Goal: Task Accomplishment & Management: Use online tool/utility

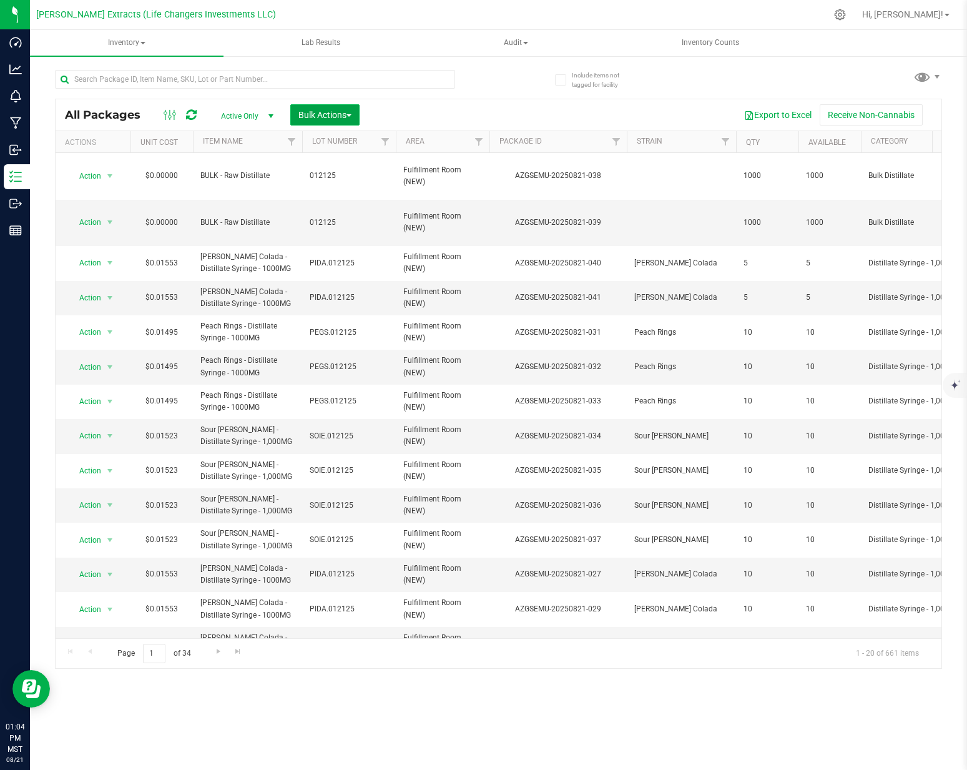
click at [323, 117] on span "Bulk Actions" at bounding box center [324, 115] width 53 height 10
click at [356, 145] on span "Add to manufacturing run" at bounding box center [345, 143] width 94 height 10
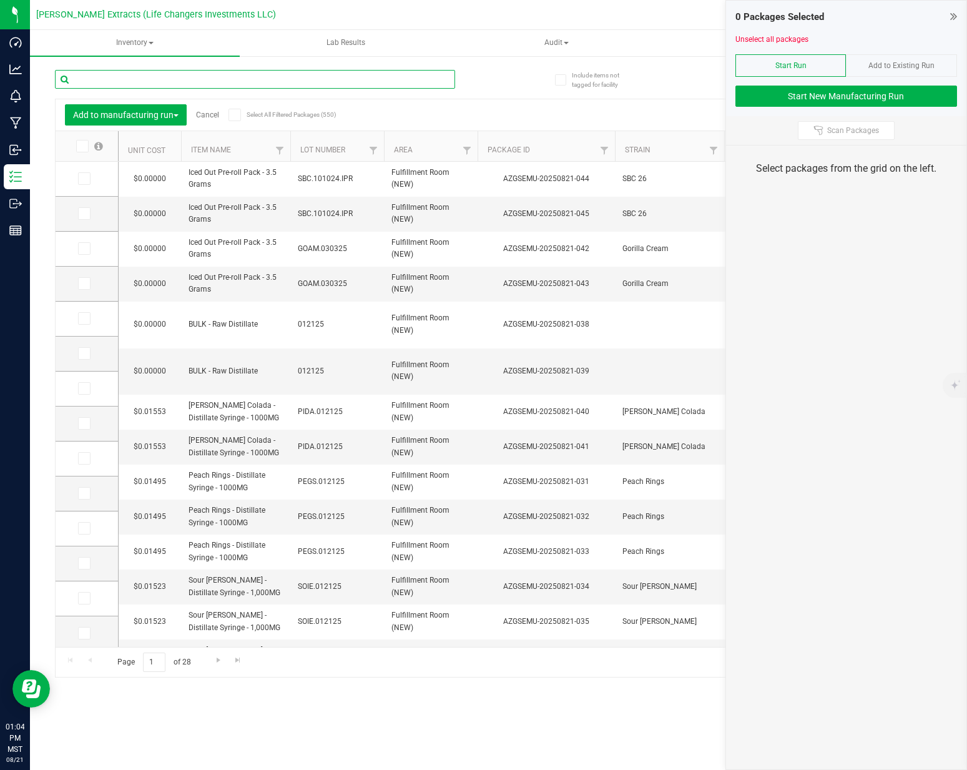
click at [240, 81] on input "text" at bounding box center [255, 79] width 400 height 19
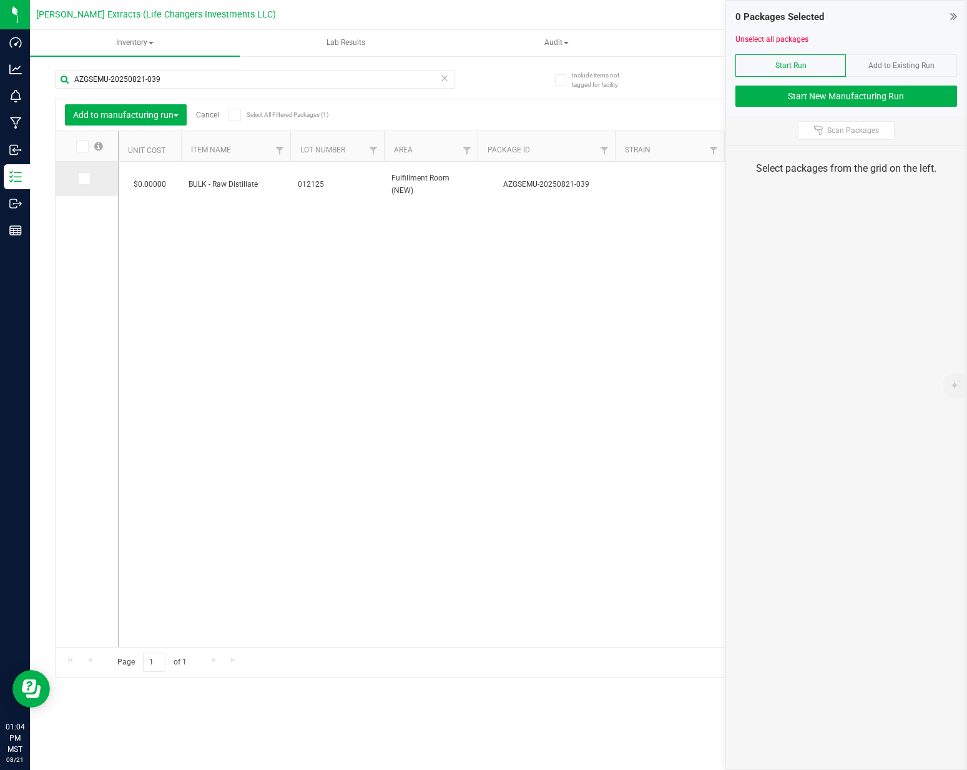
click at [84, 179] on icon at bounding box center [83, 179] width 8 height 0
click at [0, 0] on input "checkbox" at bounding box center [0, 0] width 0 height 0
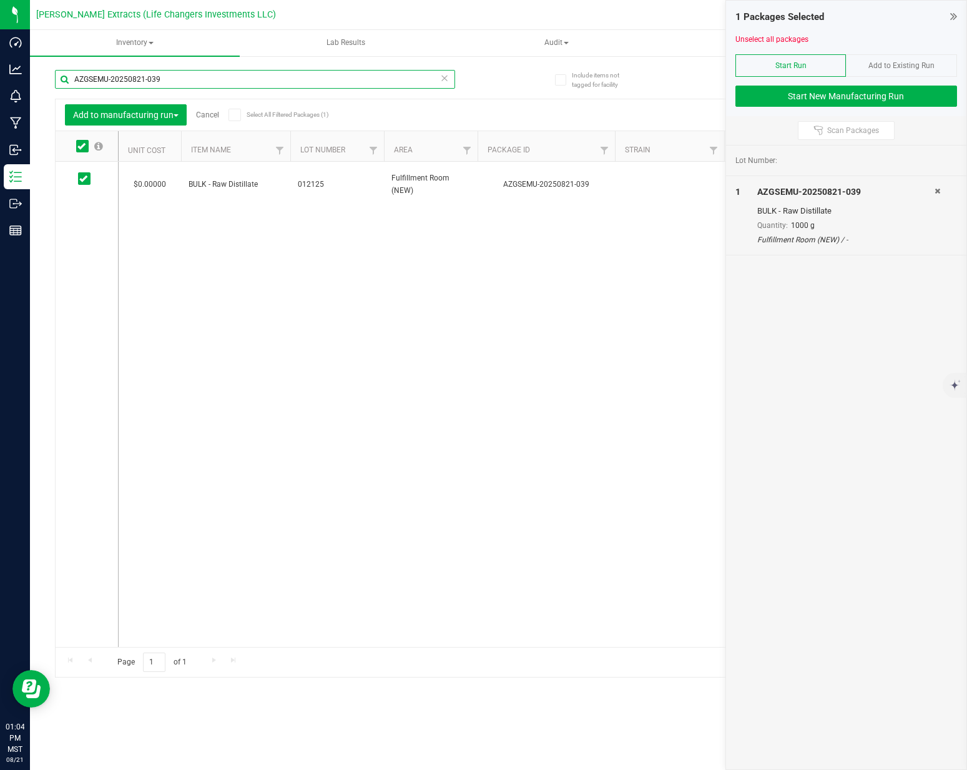
click at [212, 72] on input "AZGSEMU-20250821-039" at bounding box center [255, 79] width 400 height 19
type input "AZGSEMU-20250821-038"
click at [86, 179] on icon at bounding box center [83, 179] width 8 height 0
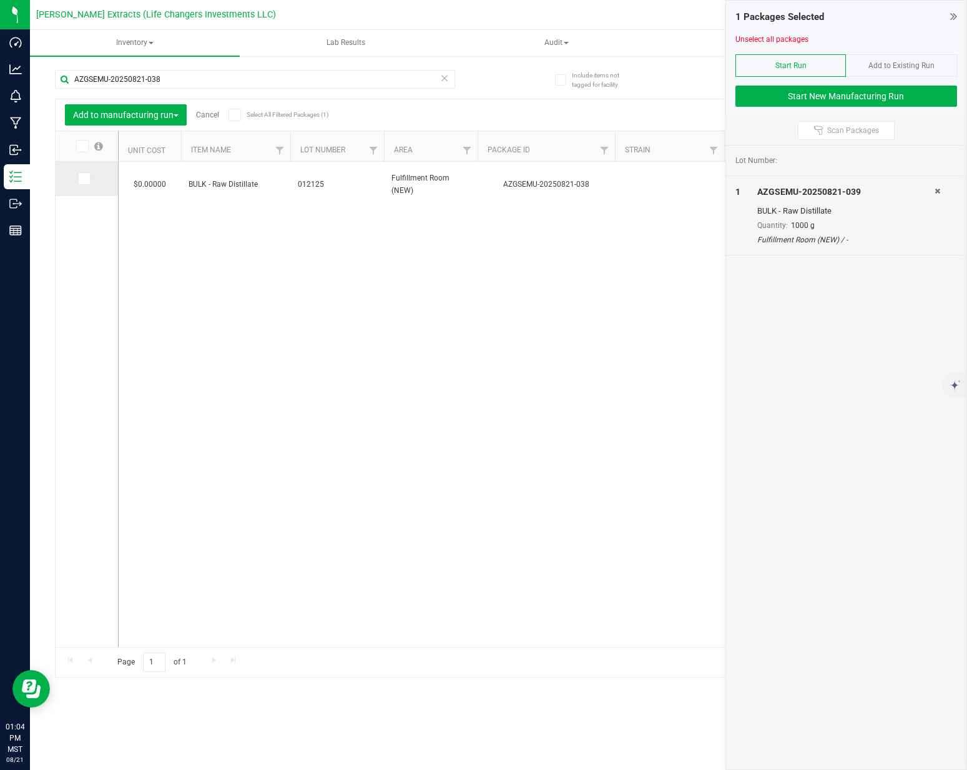
click at [0, 0] on input "checkbox" at bounding box center [0, 0] width 0 height 0
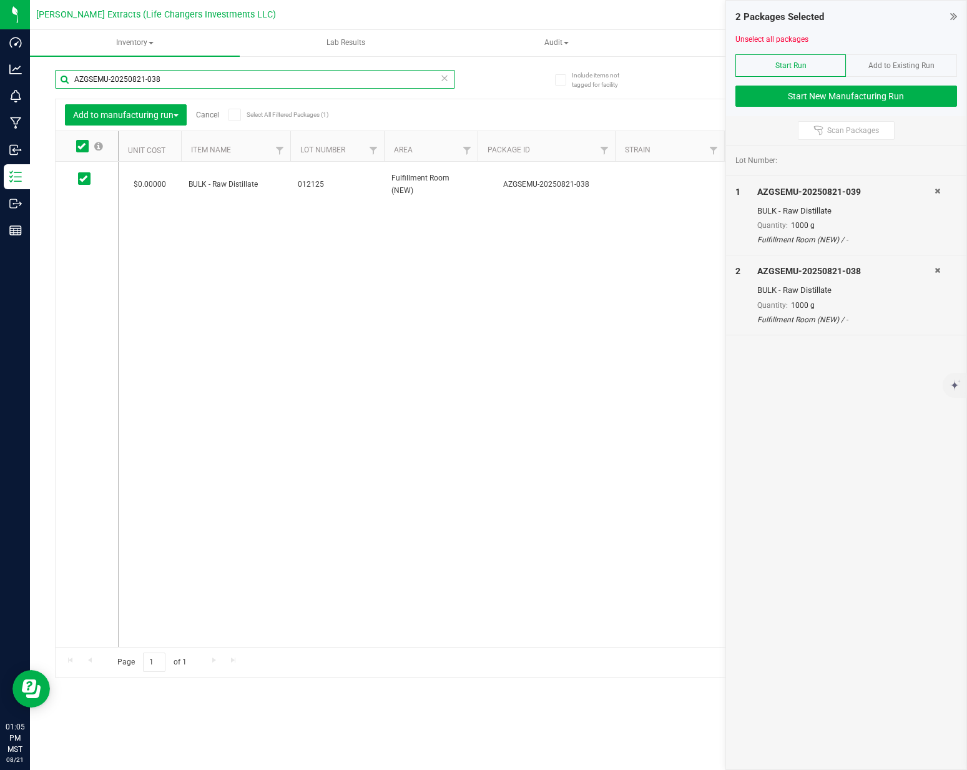
click at [302, 80] on input "AZGSEMU-20250821-038" at bounding box center [255, 79] width 400 height 19
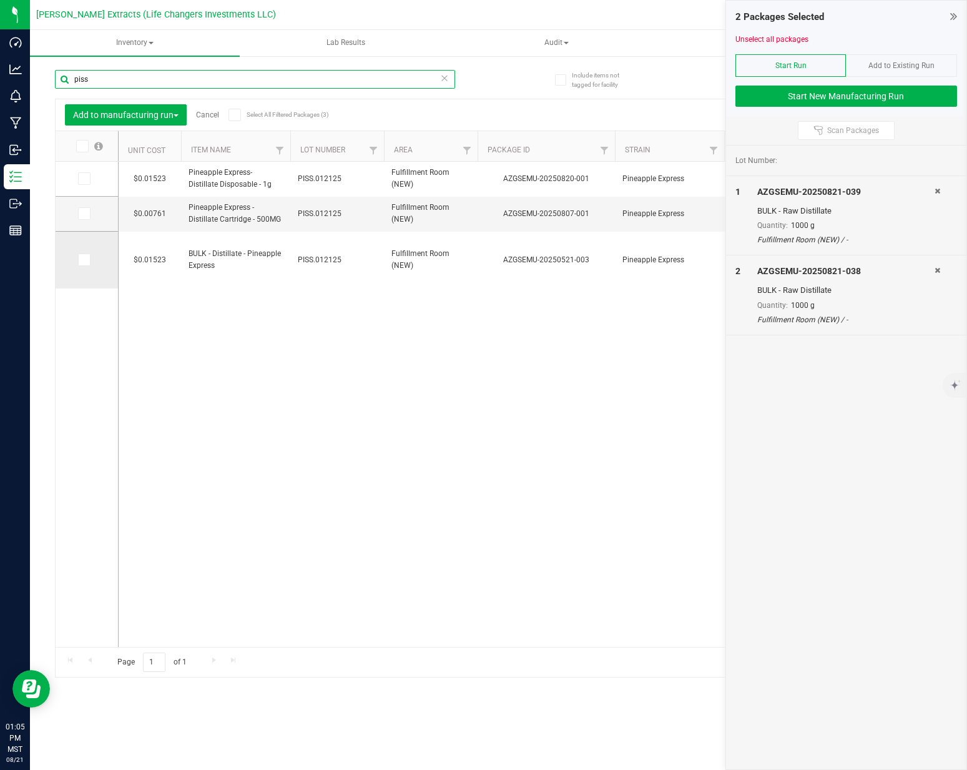
type input "piss"
click at [78, 263] on span at bounding box center [84, 259] width 12 height 12
click at [0, 0] on input "checkbox" at bounding box center [0, 0] width 0 height 0
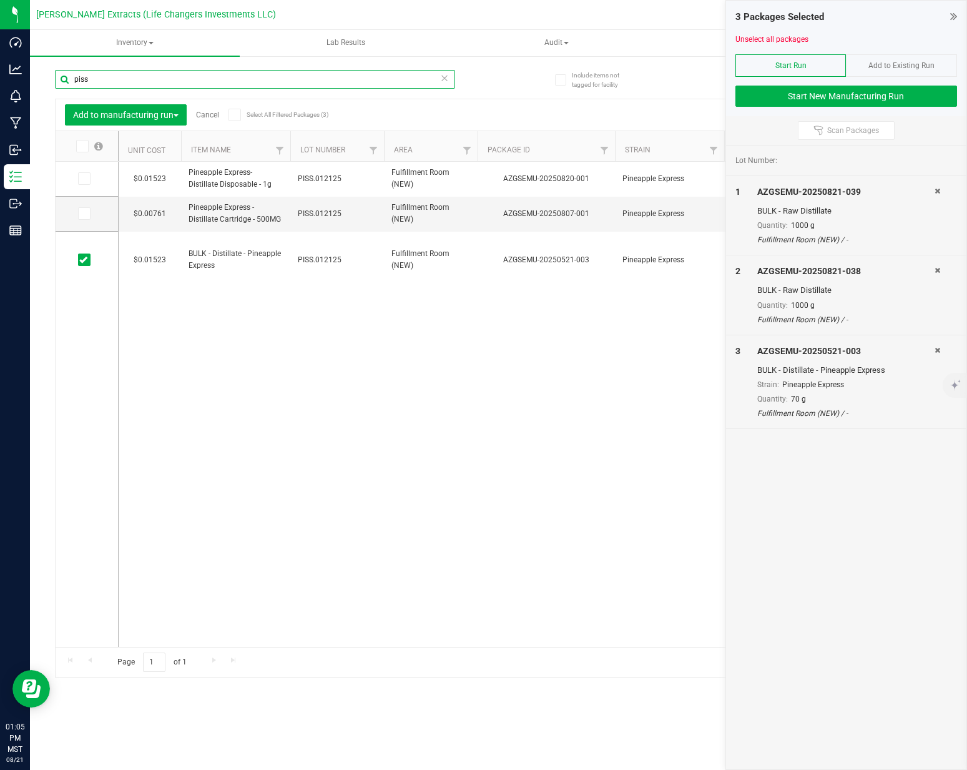
click at [124, 84] on input "piss" at bounding box center [255, 79] width 400 height 19
click at [124, 83] on input "piss" at bounding box center [255, 79] width 400 height 19
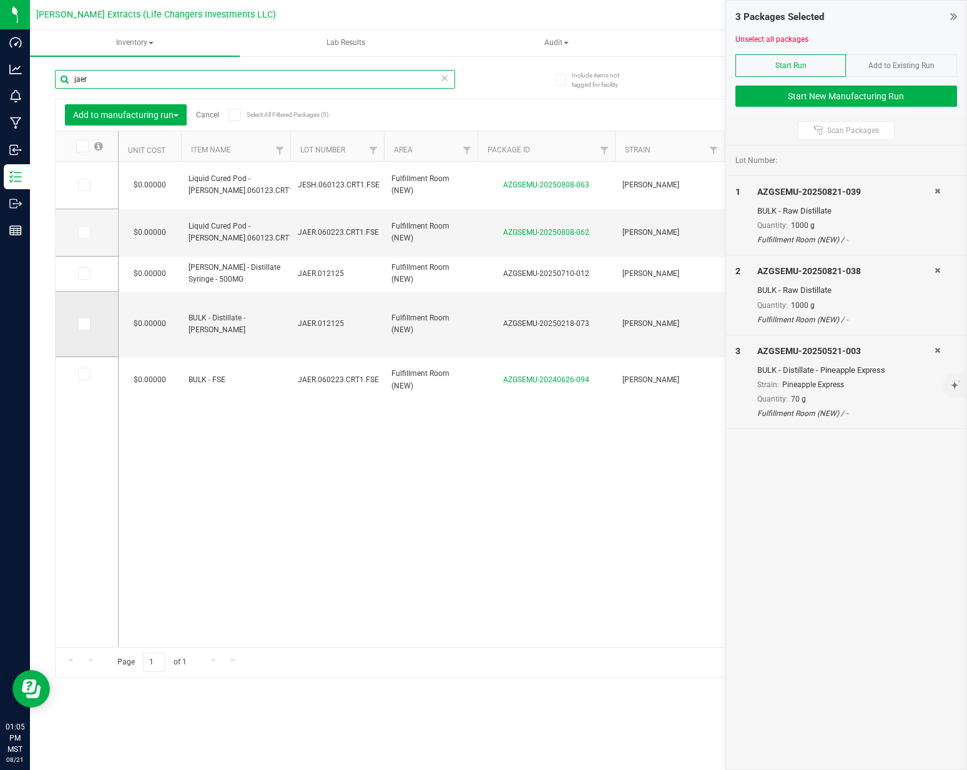
type input "jaer"
click at [92, 321] on label at bounding box center [87, 324] width 18 height 12
click at [0, 0] on input "checkbox" at bounding box center [0, 0] width 0 height 0
click at [161, 83] on input "jaer" at bounding box center [255, 79] width 400 height 19
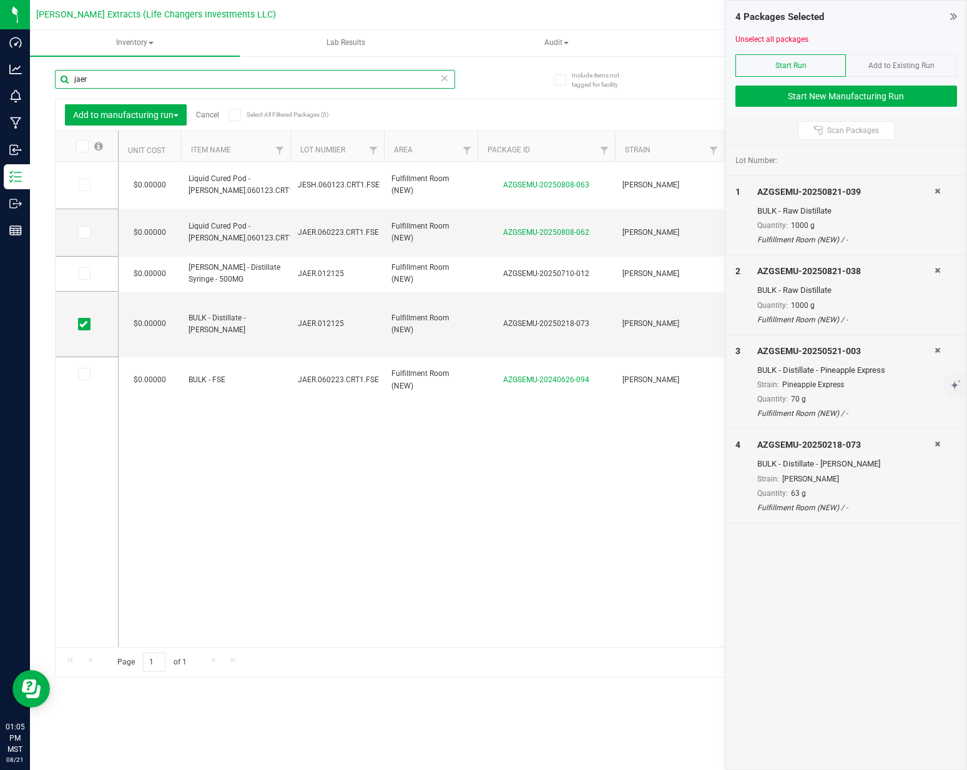
click at [161, 82] on input "jaer" at bounding box center [255, 79] width 400 height 19
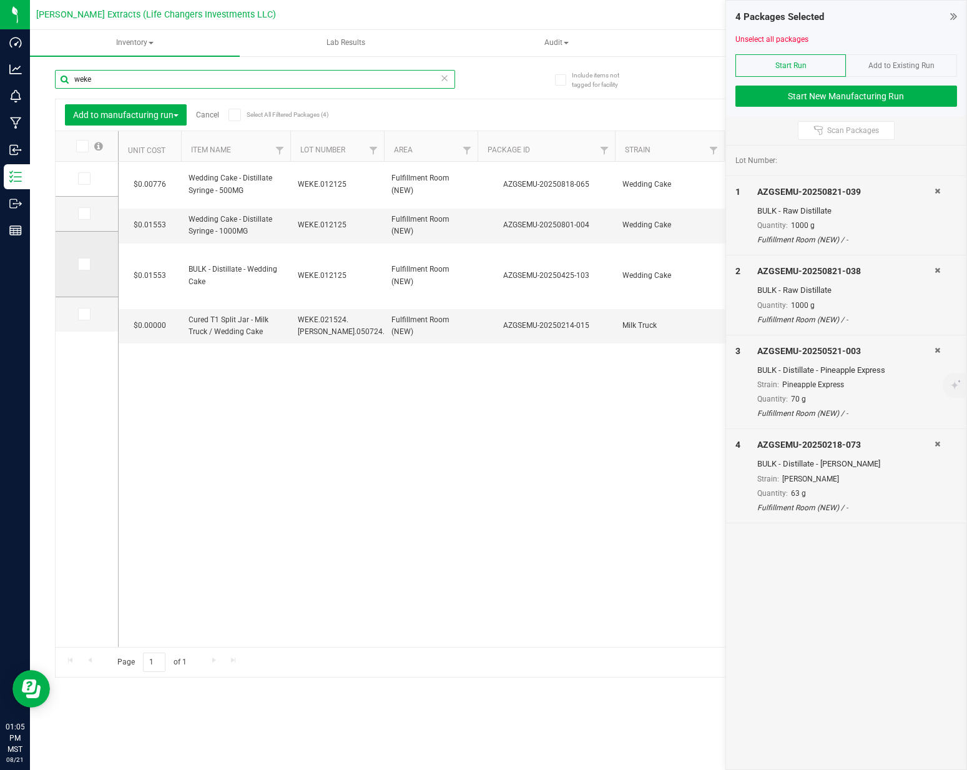
type input "weke"
click at [84, 264] on icon at bounding box center [83, 264] width 8 height 0
click at [0, 0] on input "checkbox" at bounding box center [0, 0] width 0 height 0
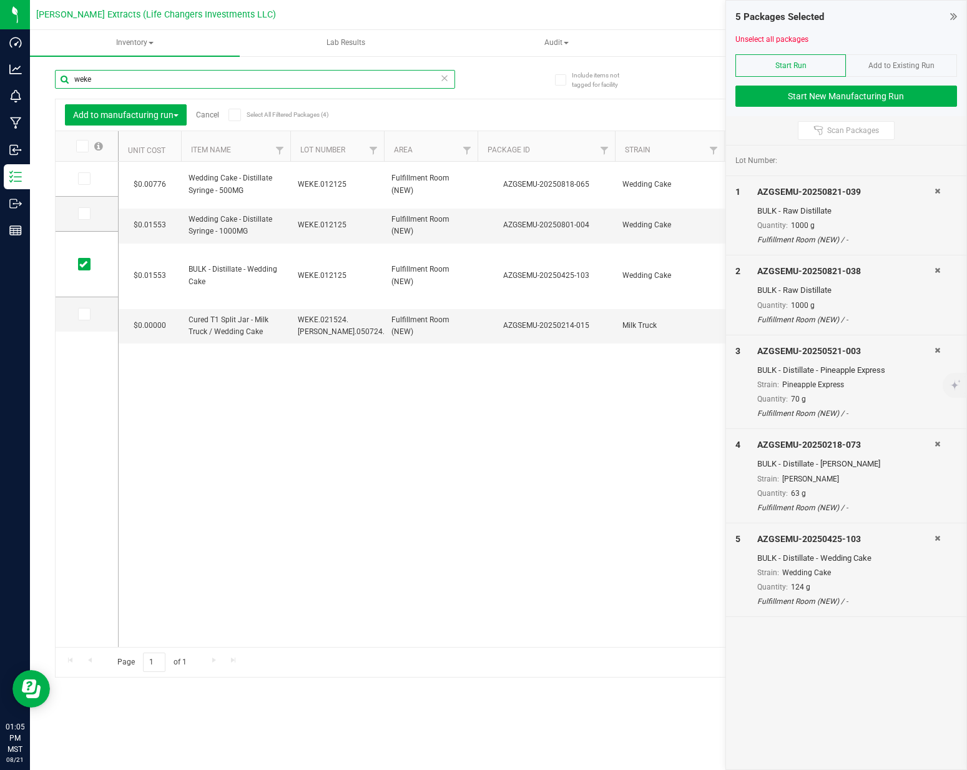
click at [119, 82] on input "weke" at bounding box center [255, 79] width 400 height 19
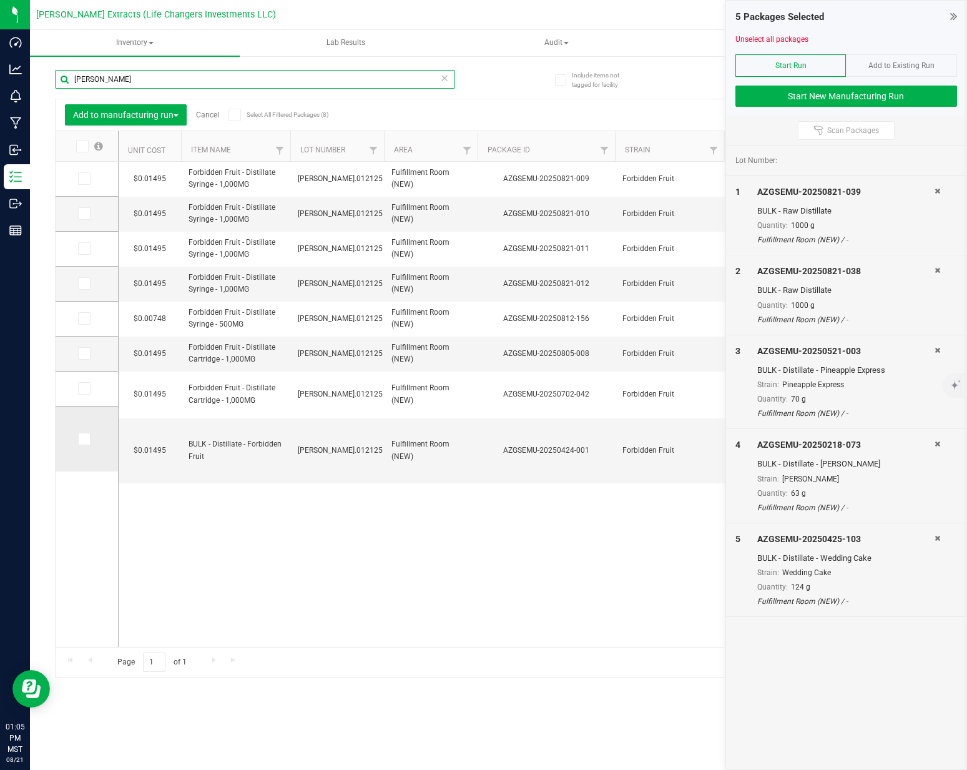
type input "[PERSON_NAME]"
click at [85, 431] on td at bounding box center [87, 438] width 62 height 65
click at [85, 439] on icon at bounding box center [83, 439] width 8 height 0
click at [0, 0] on input "checkbox" at bounding box center [0, 0] width 0 height 0
click at [145, 71] on input "[PERSON_NAME]" at bounding box center [255, 79] width 400 height 19
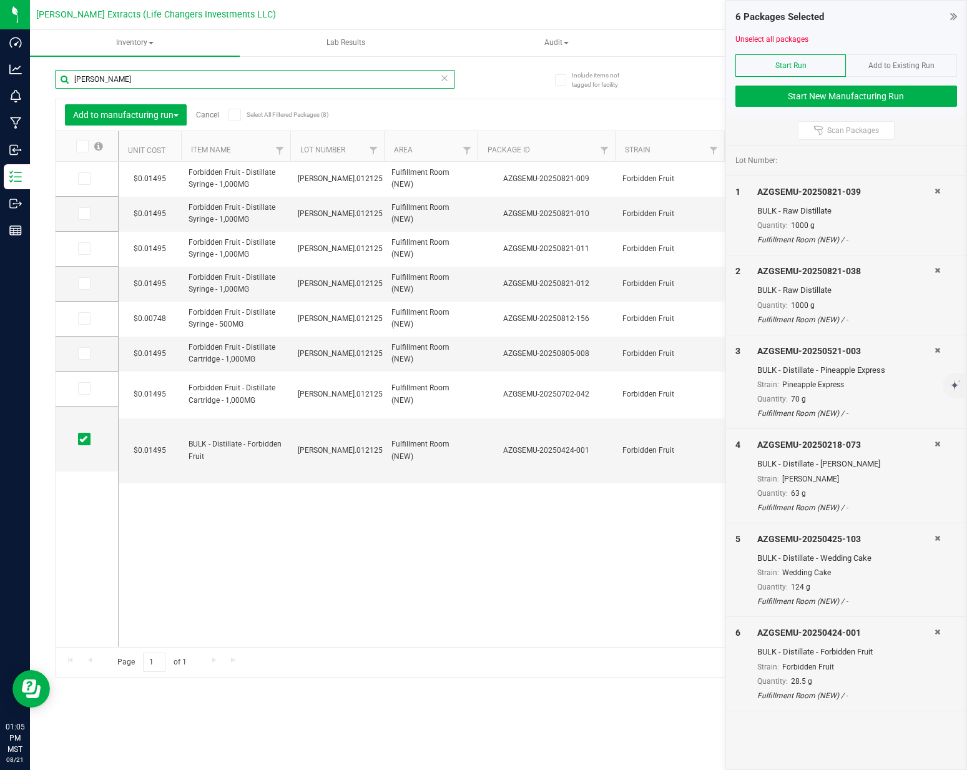
click at [144, 74] on input "[PERSON_NAME]" at bounding box center [255, 79] width 400 height 19
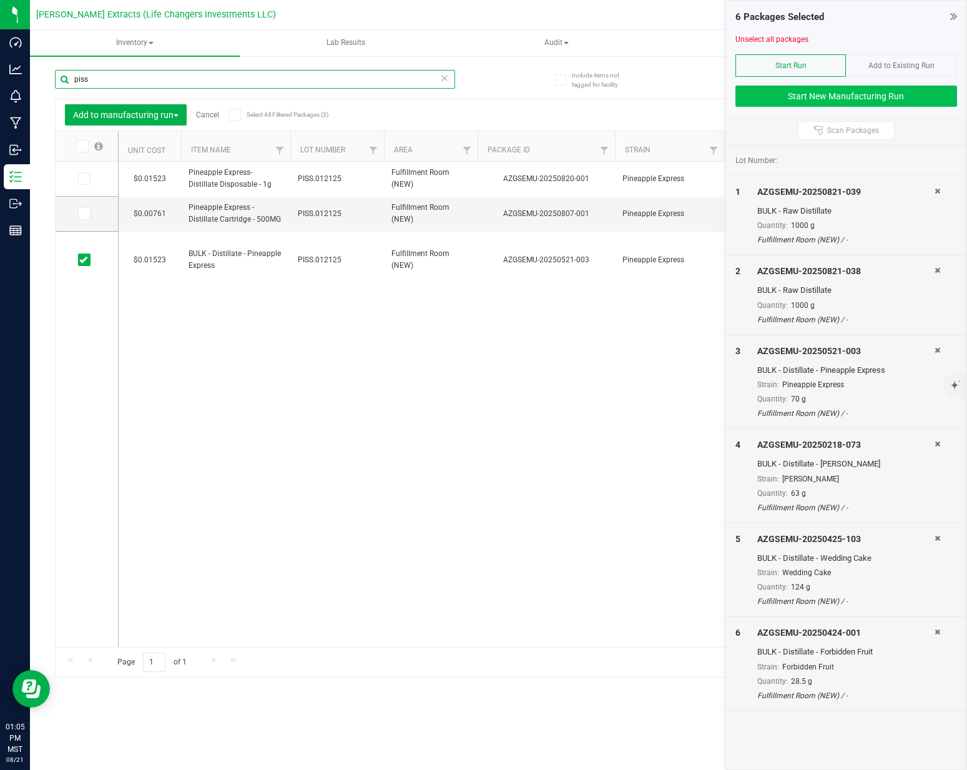
type input "piss"
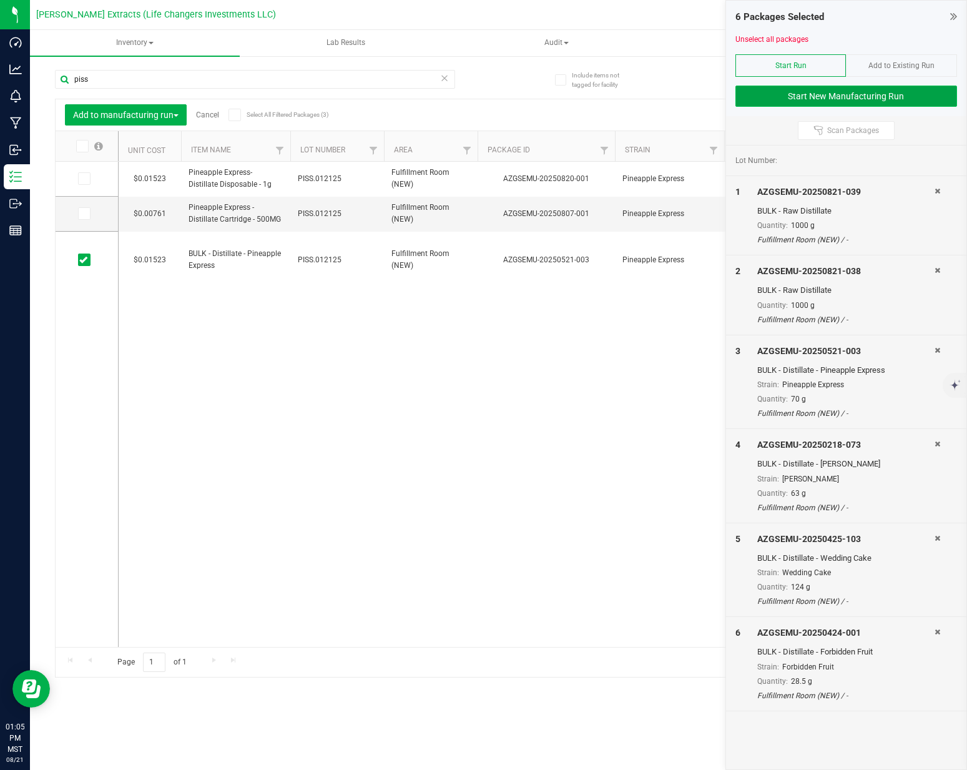
click at [890, 92] on button "Start New Manufacturing Run" at bounding box center [846, 96] width 222 height 21
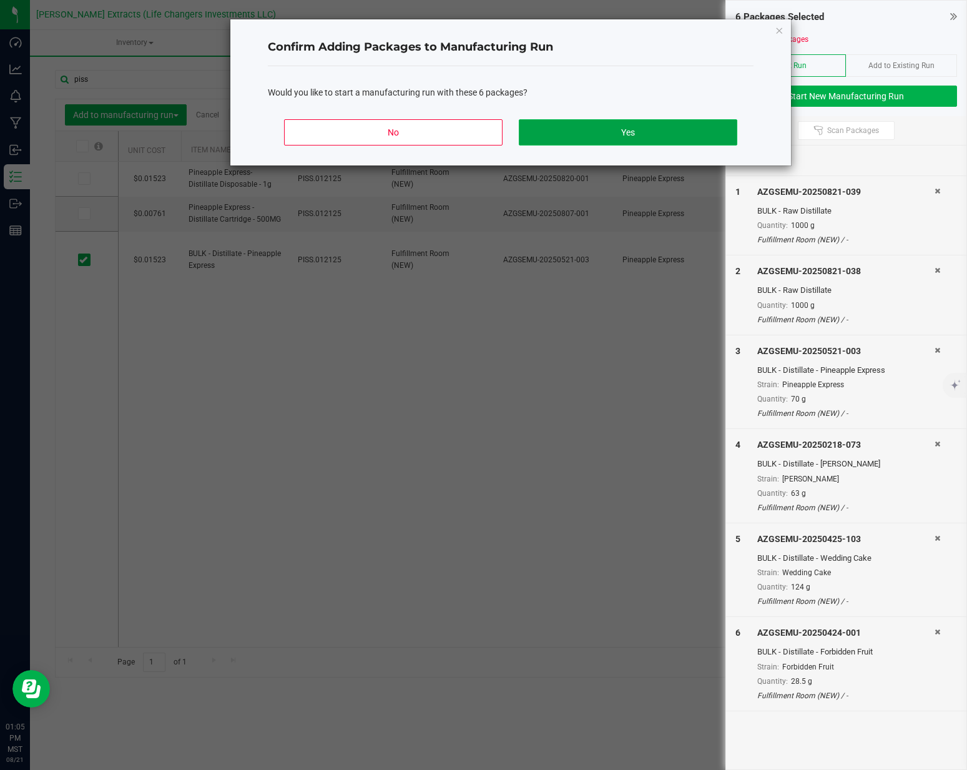
click at [579, 133] on button "Yes" at bounding box center [628, 132] width 219 height 26
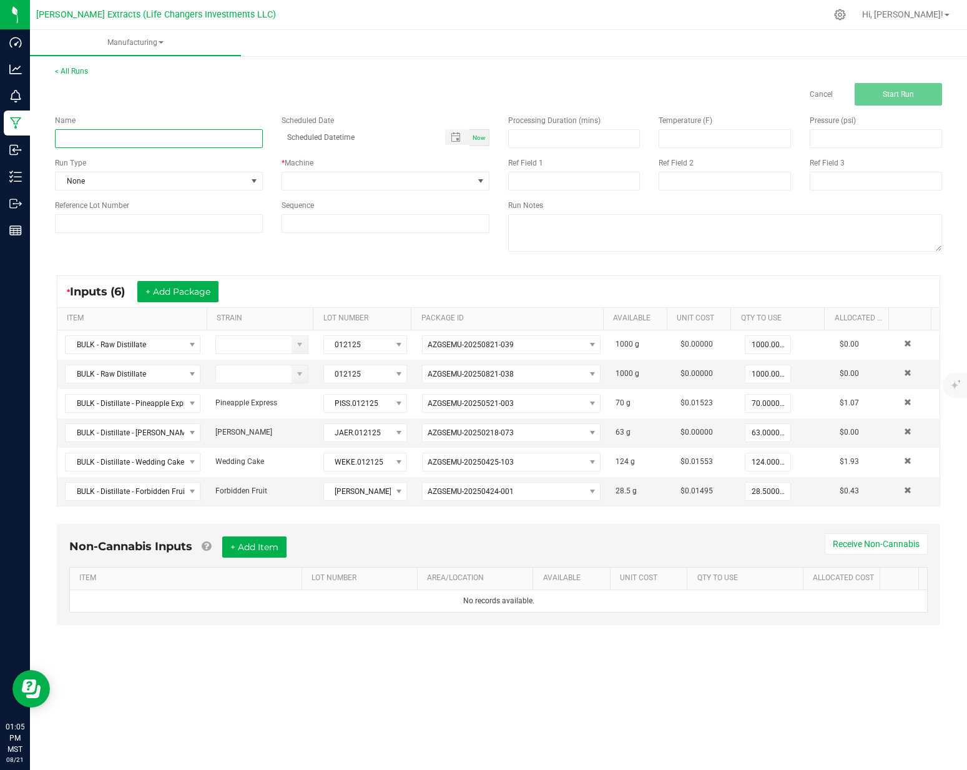
click at [146, 134] on input at bounding box center [159, 138] width 208 height 19
type input "item change"
click at [232, 144] on input "item change" at bounding box center [159, 138] width 208 height 19
click at [242, 175] on span "None" at bounding box center [151, 180] width 191 height 17
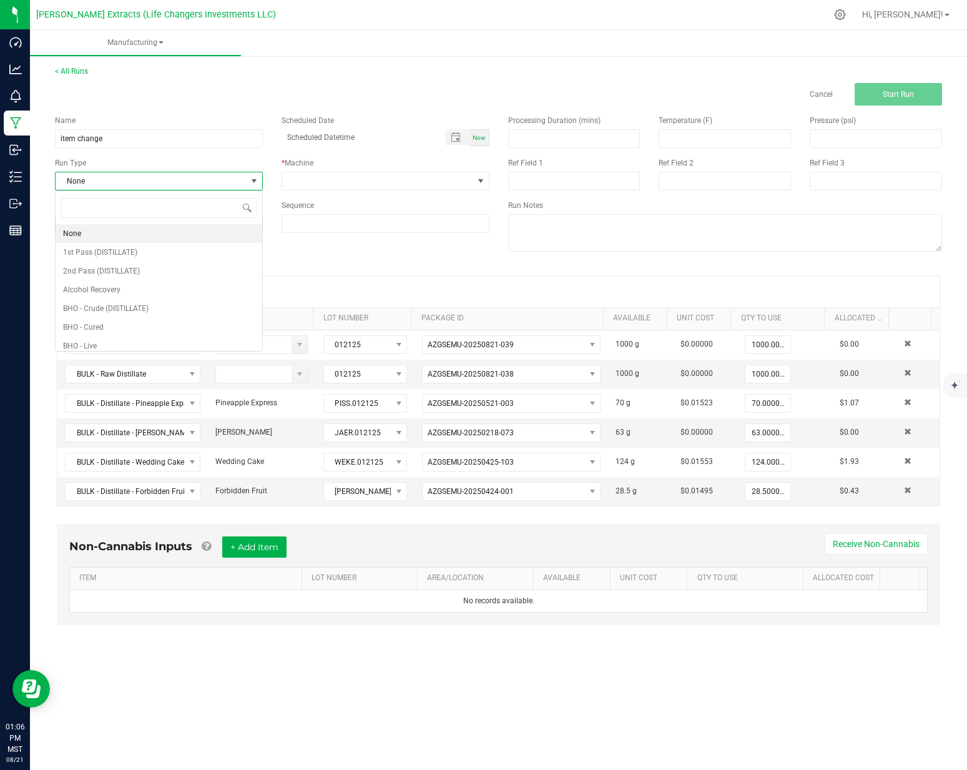
scroll to position [19, 207]
click at [226, 153] on div "Name item change Scheduled Date Now Run Type None * Machine Reference Lot Numbe…" at bounding box center [272, 174] width 453 height 137
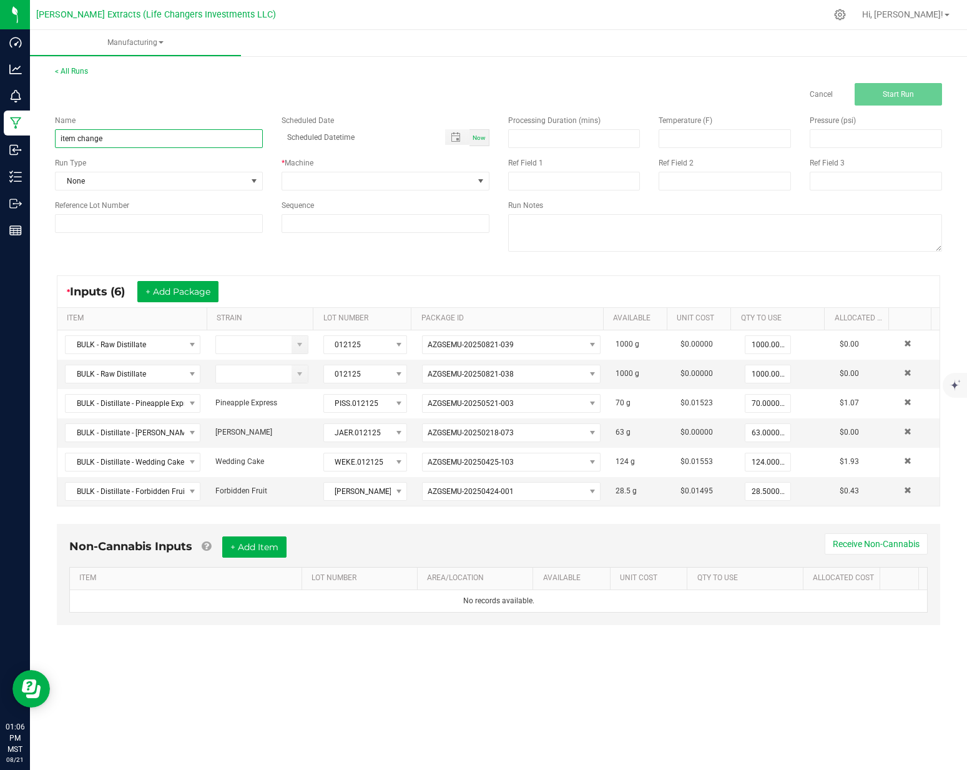
click at [225, 138] on input "item change" at bounding box center [159, 138] width 208 height 19
click at [225, 139] on input "item change" at bounding box center [159, 138] width 208 height 19
click at [223, 172] on span "None" at bounding box center [151, 180] width 191 height 17
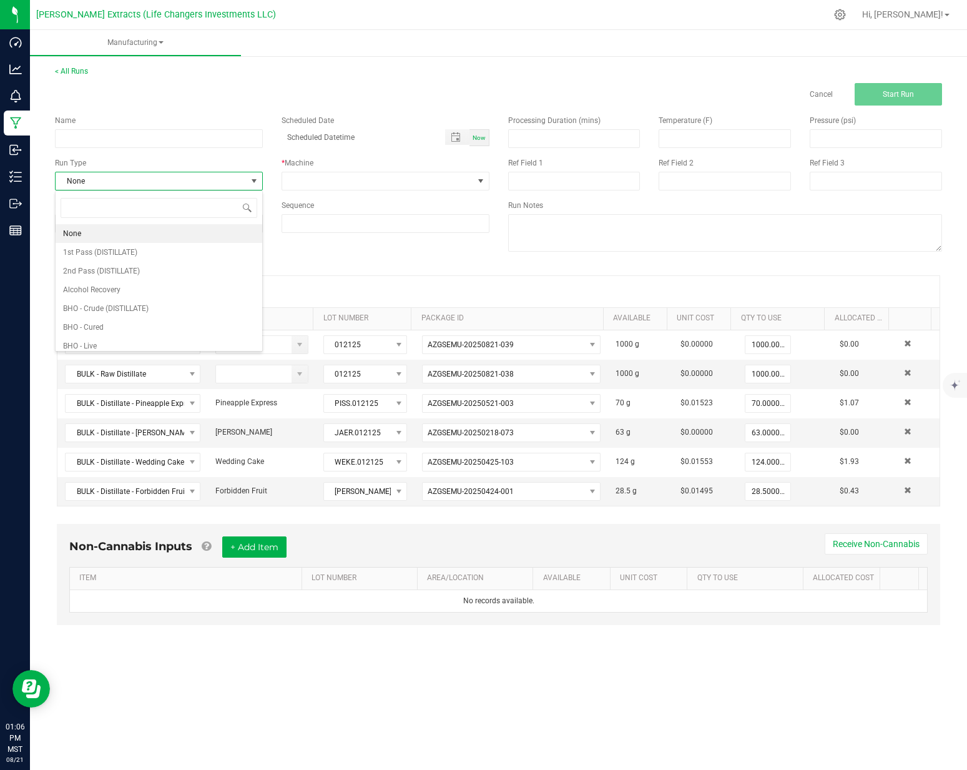
click at [220, 150] on div "Name Scheduled Date Now Run Type None * Machine Reference Lot Number Sequence" at bounding box center [272, 174] width 453 height 137
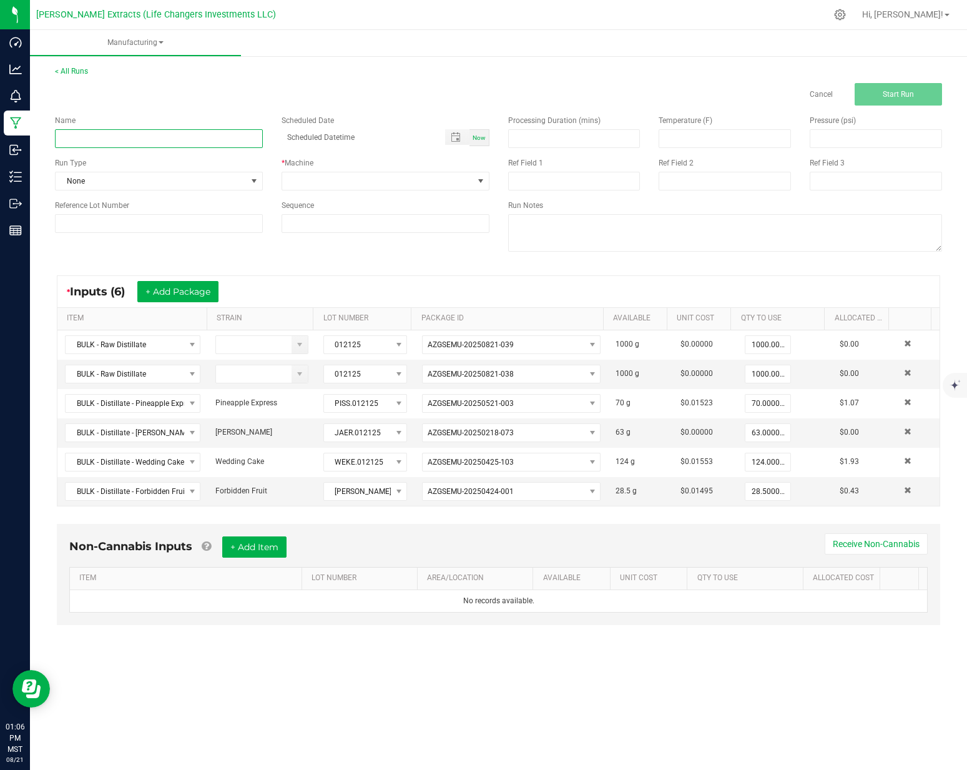
click at [219, 135] on input at bounding box center [159, 138] width 208 height 19
type input "Flavor Mix"
click at [300, 180] on span at bounding box center [377, 180] width 191 height 17
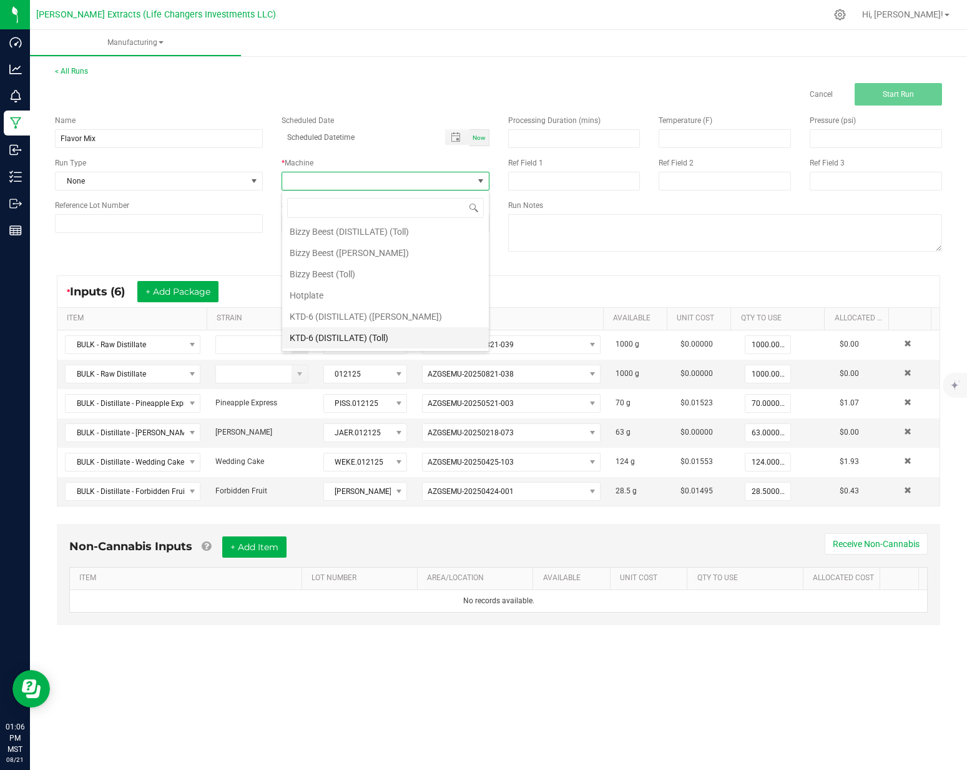
scroll to position [87, 0]
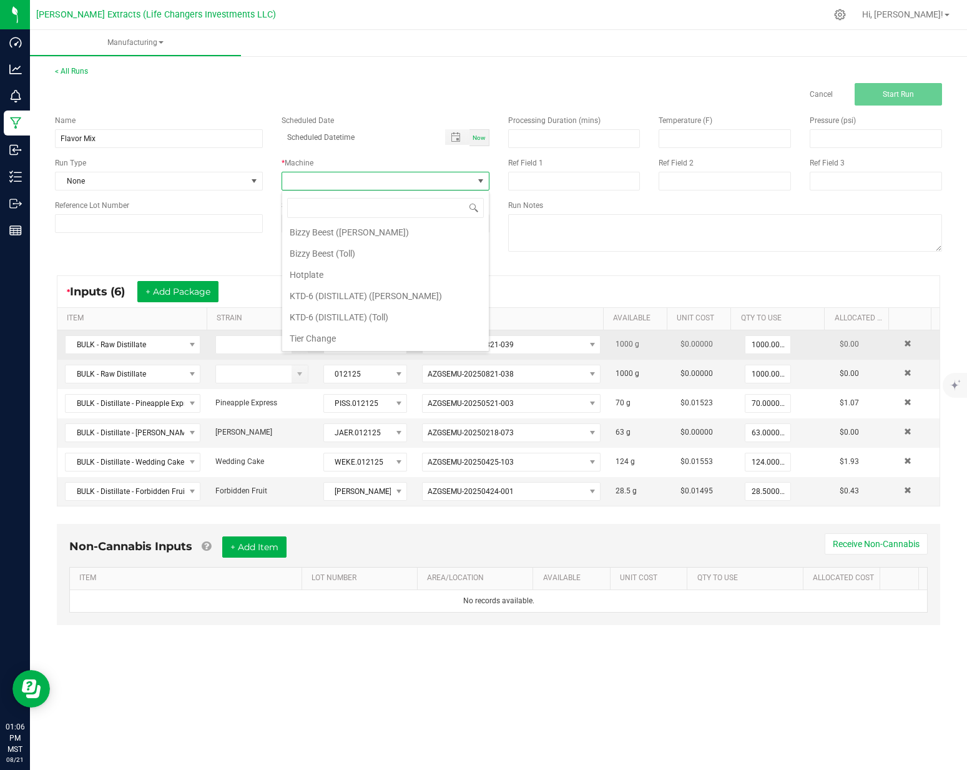
click at [353, 330] on li "Tier Change" at bounding box center [385, 338] width 207 height 21
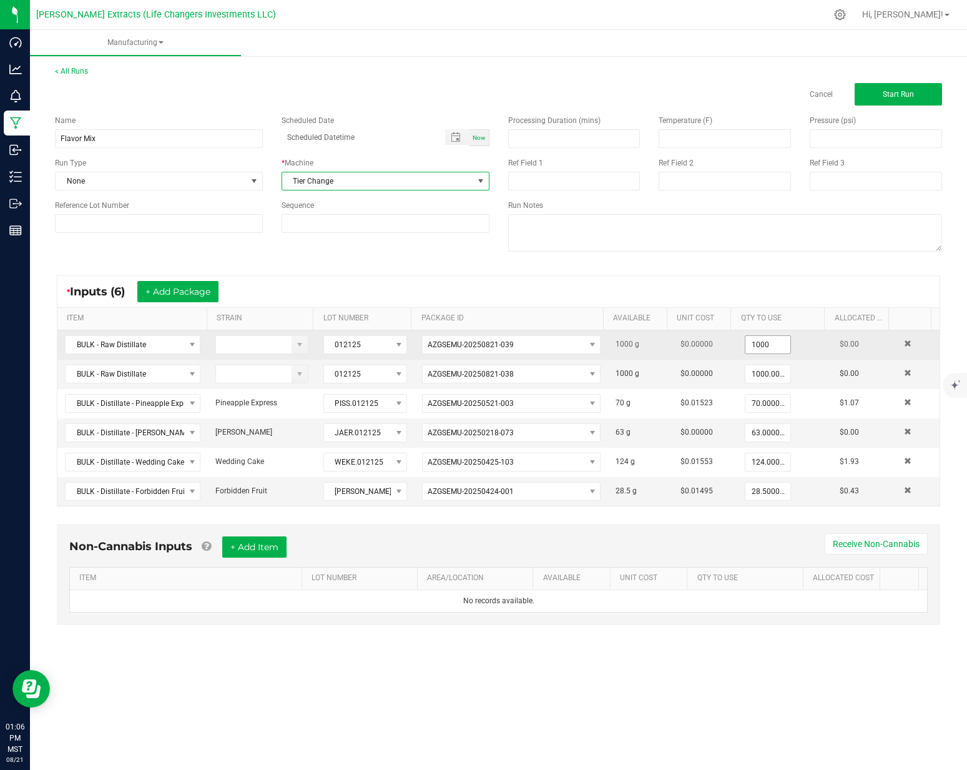
click at [777, 341] on input "1000" at bounding box center [767, 344] width 45 height 17
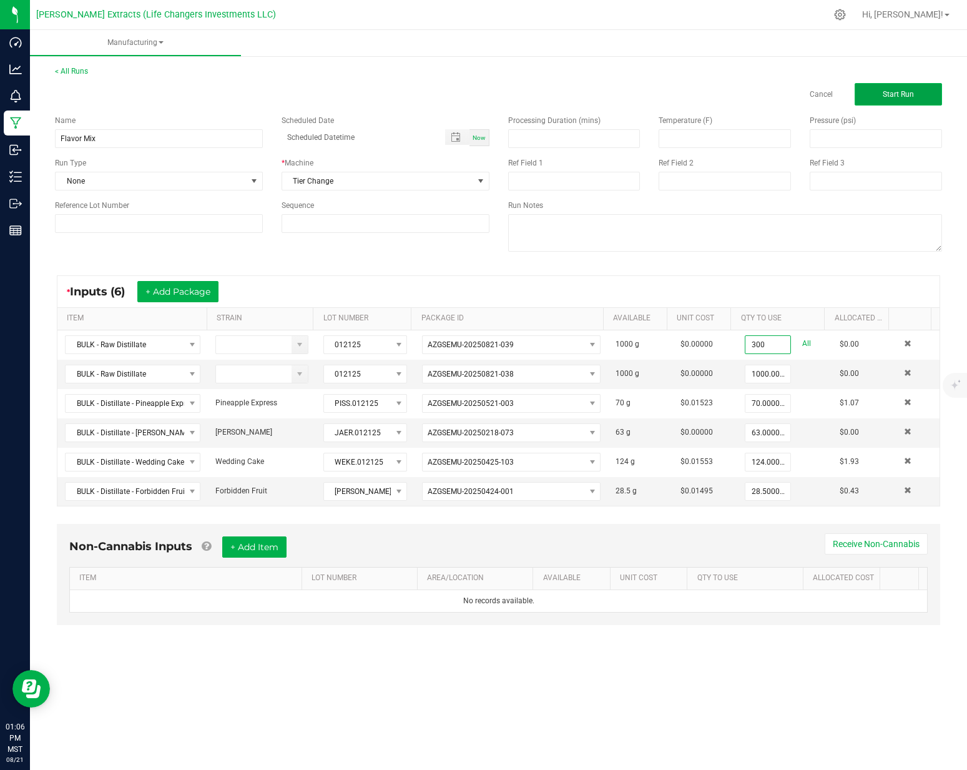
type input "300.0000 g"
click at [927, 87] on button "Start Run" at bounding box center [898, 94] width 87 height 22
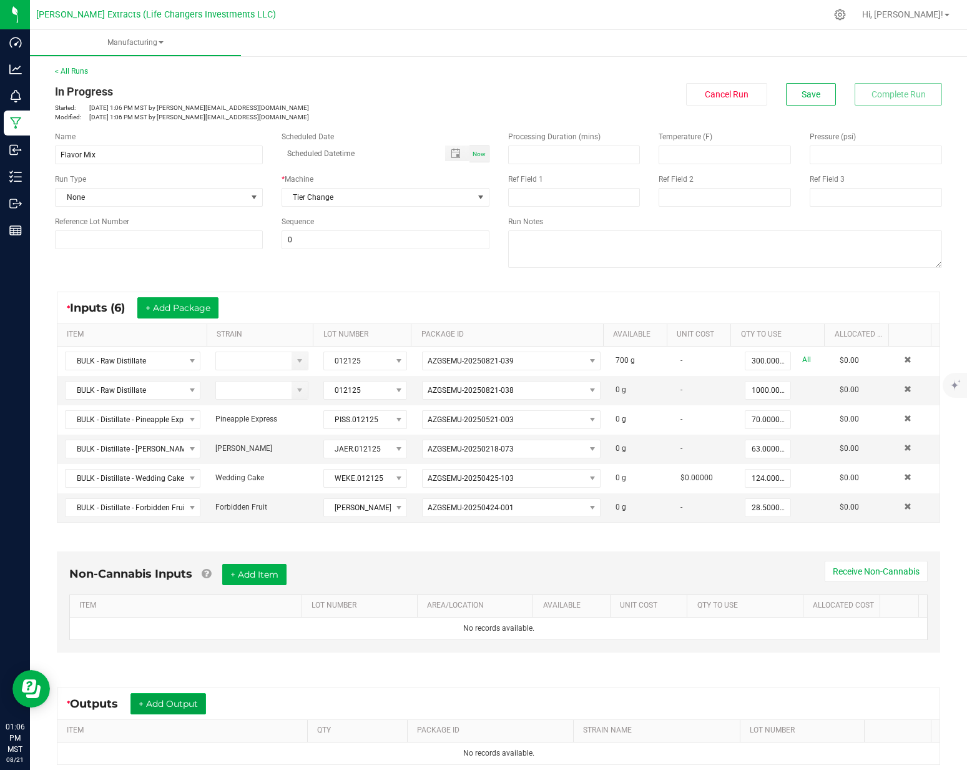
click at [168, 707] on button "+ Add Output" at bounding box center [168, 703] width 76 height 21
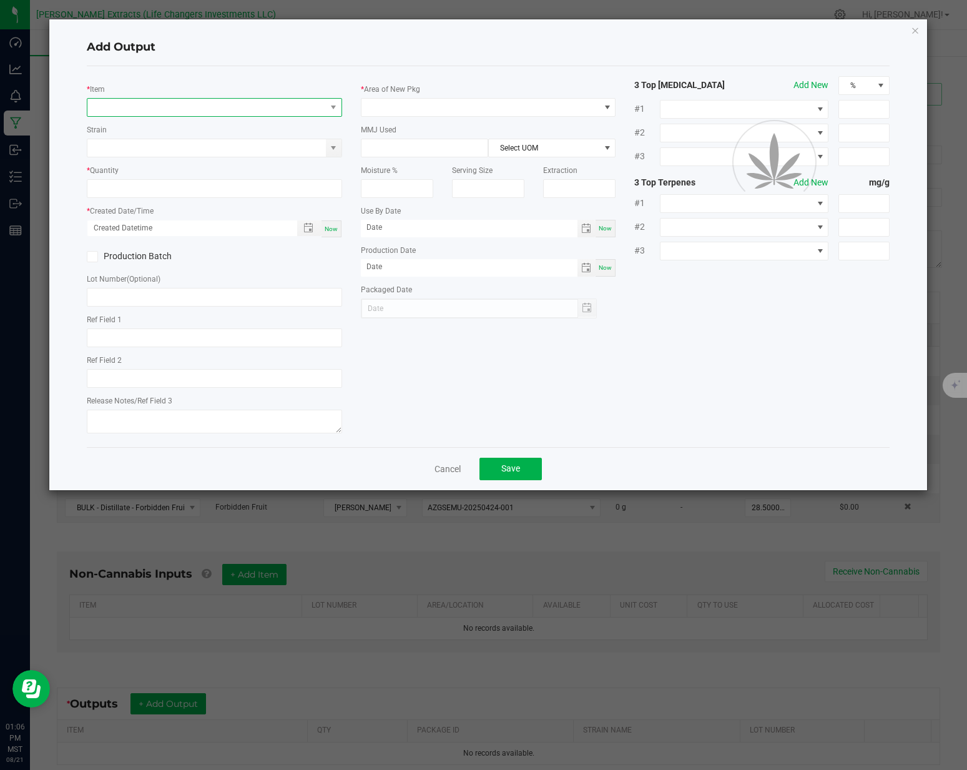
click at [172, 107] on span "NO DATA FOUND" at bounding box center [206, 107] width 238 height 17
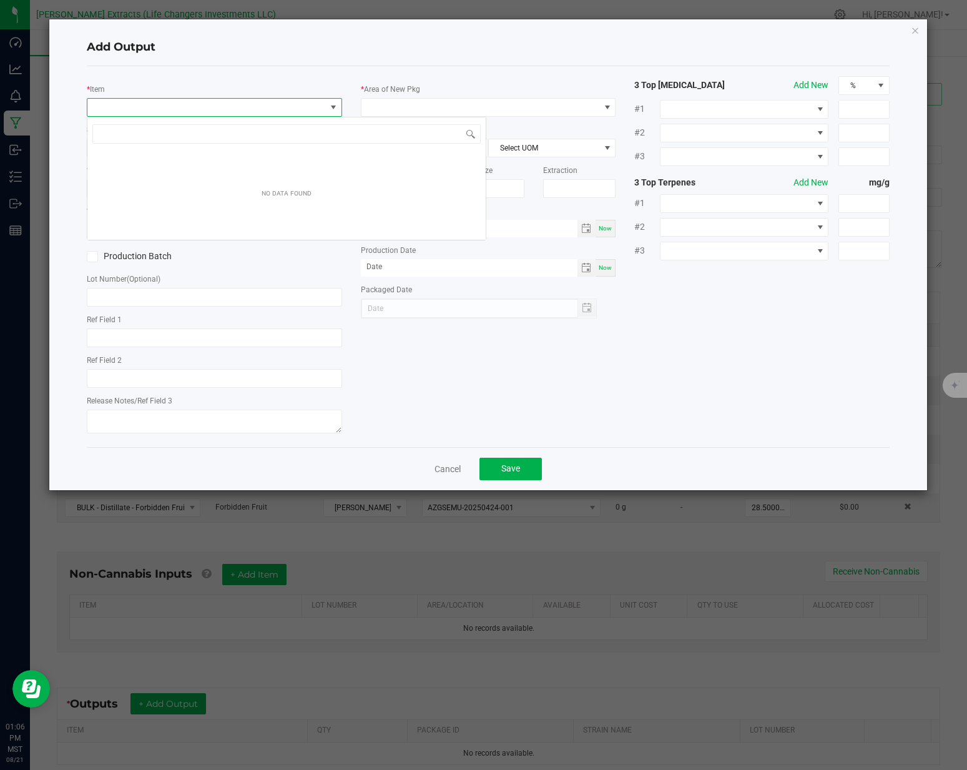
scroll to position [19, 255]
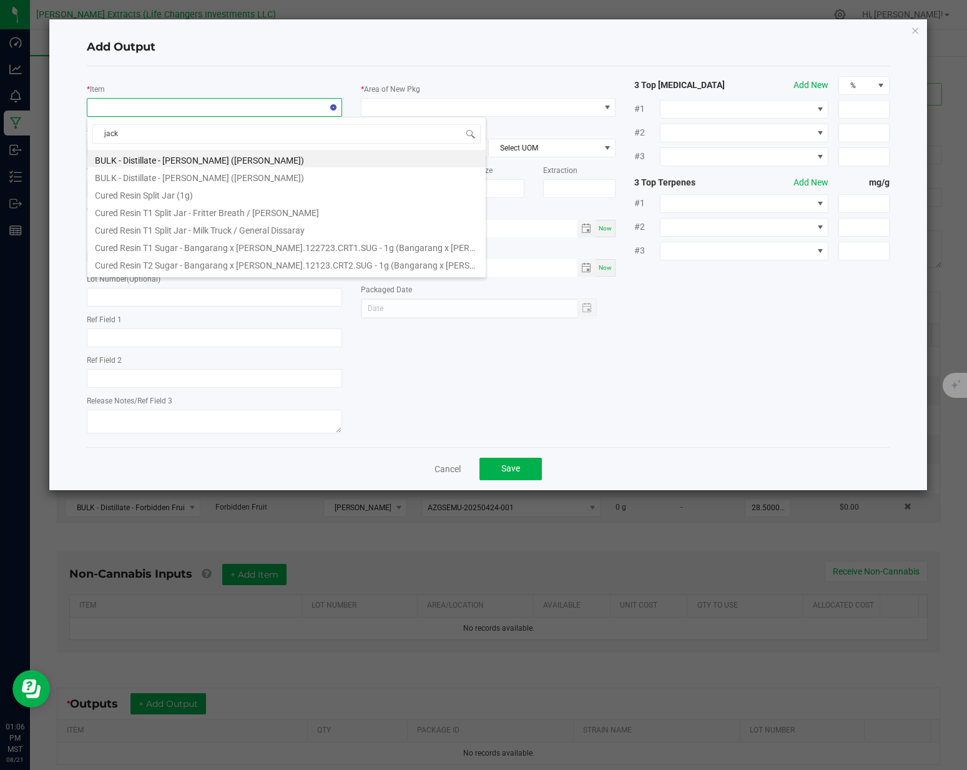
type input "[PERSON_NAME]"
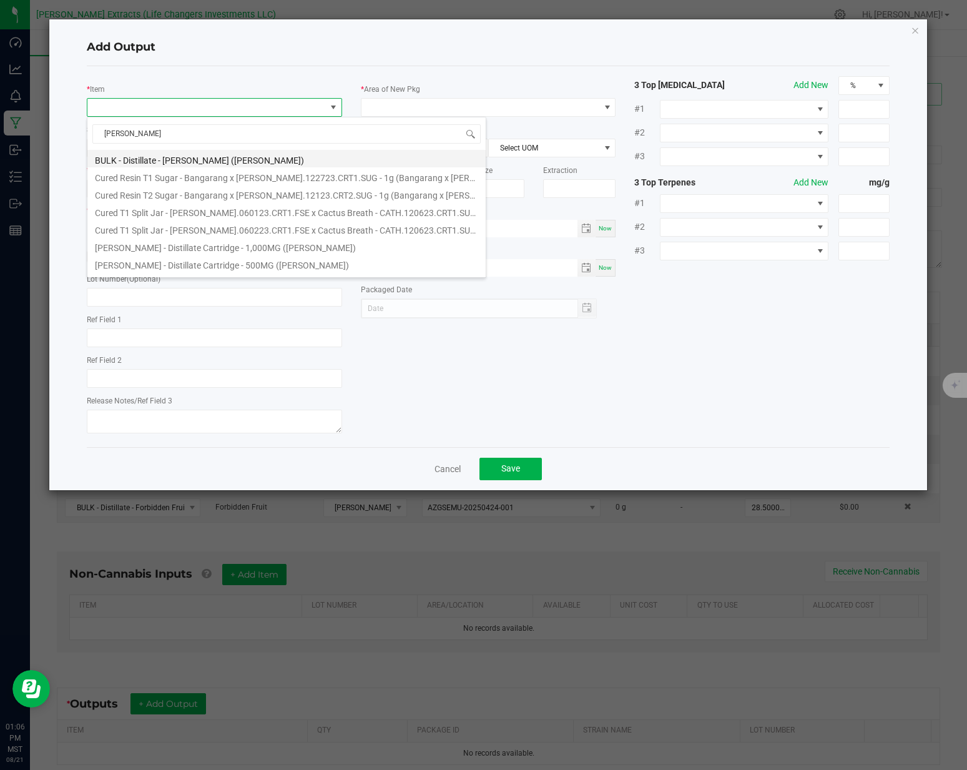
click at [189, 157] on li "BULK - Distillate - [PERSON_NAME] ([PERSON_NAME])" at bounding box center [286, 158] width 398 height 17
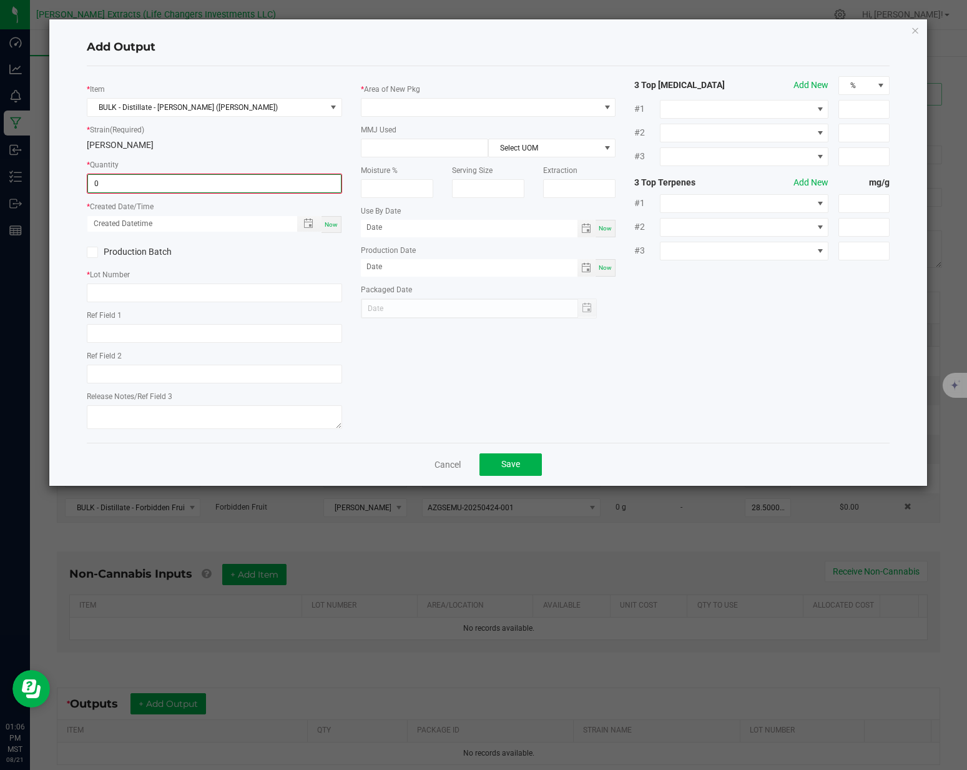
click at [150, 180] on input "0" at bounding box center [214, 183] width 253 height 17
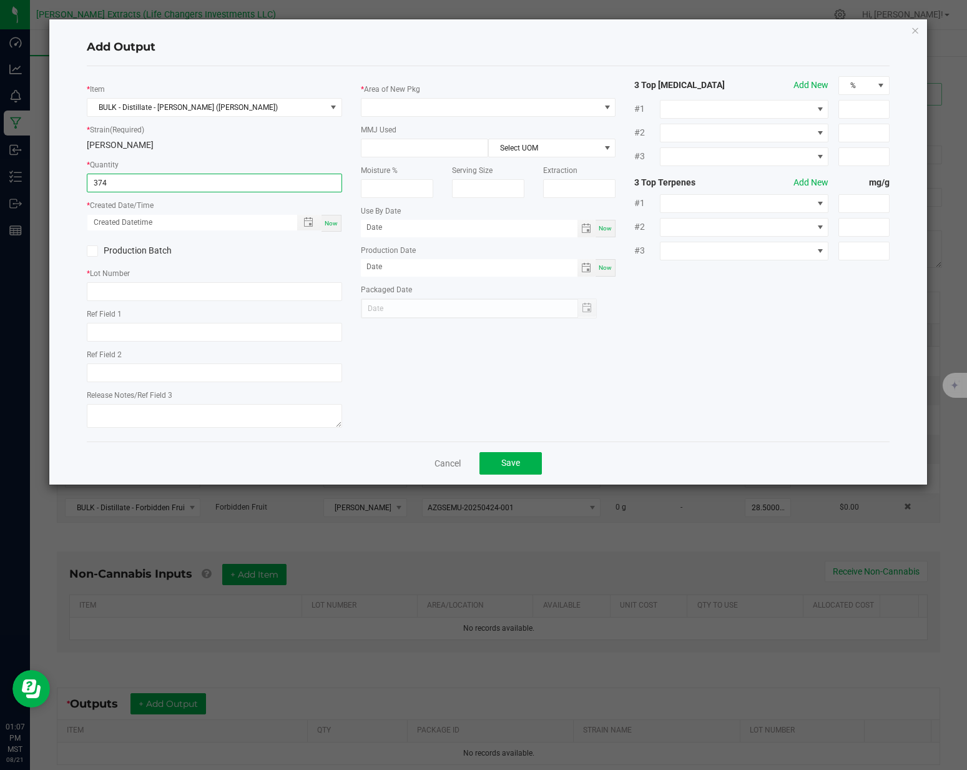
type input "374.0000 g"
click at [422, 324] on div "* Item BULK - Distillate - [PERSON_NAME] ([PERSON_NAME]) * Strain (Required) [P…" at bounding box center [488, 253] width 822 height 355
click at [330, 220] on span "Now" at bounding box center [331, 223] width 13 height 7
type input "[DATE] 1:08 PM"
type input "[DATE]"
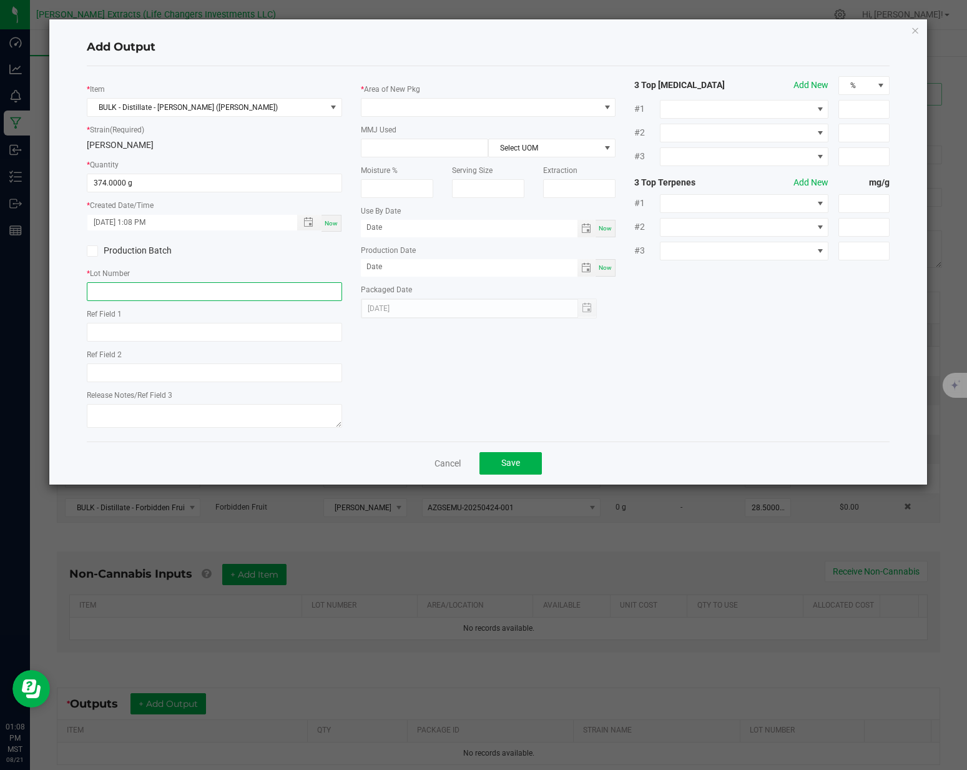
click at [165, 293] on input "text" at bounding box center [214, 291] width 255 height 19
type input "JAER.012125"
click at [496, 103] on span at bounding box center [480, 107] width 238 height 17
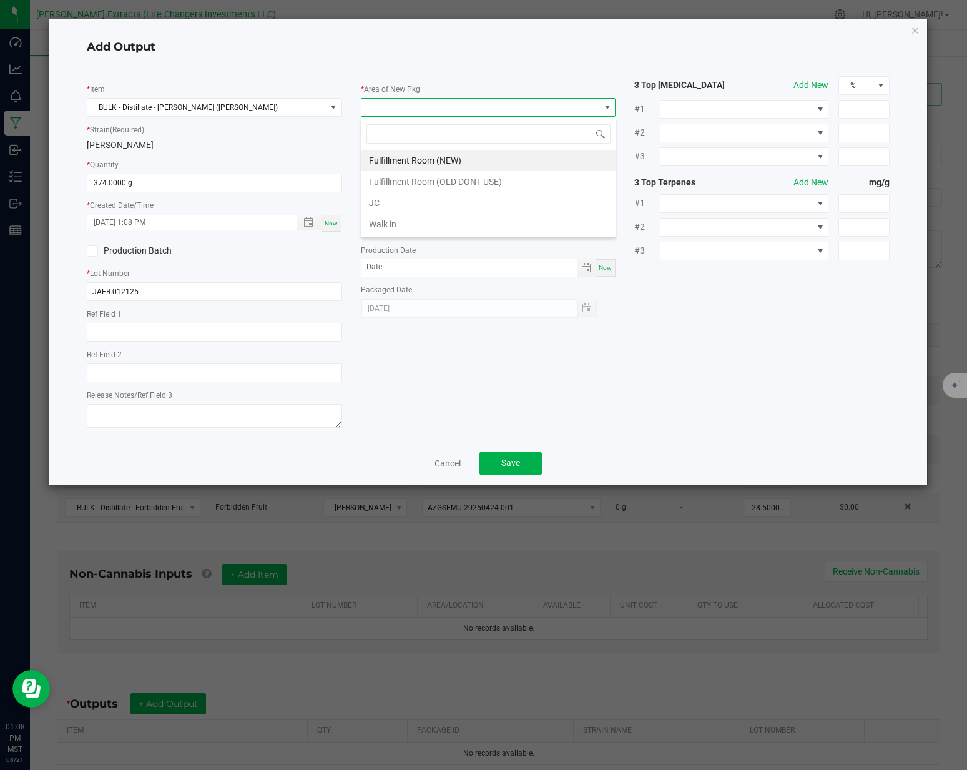
drag, startPoint x: 443, startPoint y: 159, endPoint x: 507, endPoint y: 246, distance: 108.1
click at [444, 159] on li "Fulfillment Room (NEW)" at bounding box center [488, 160] width 254 height 21
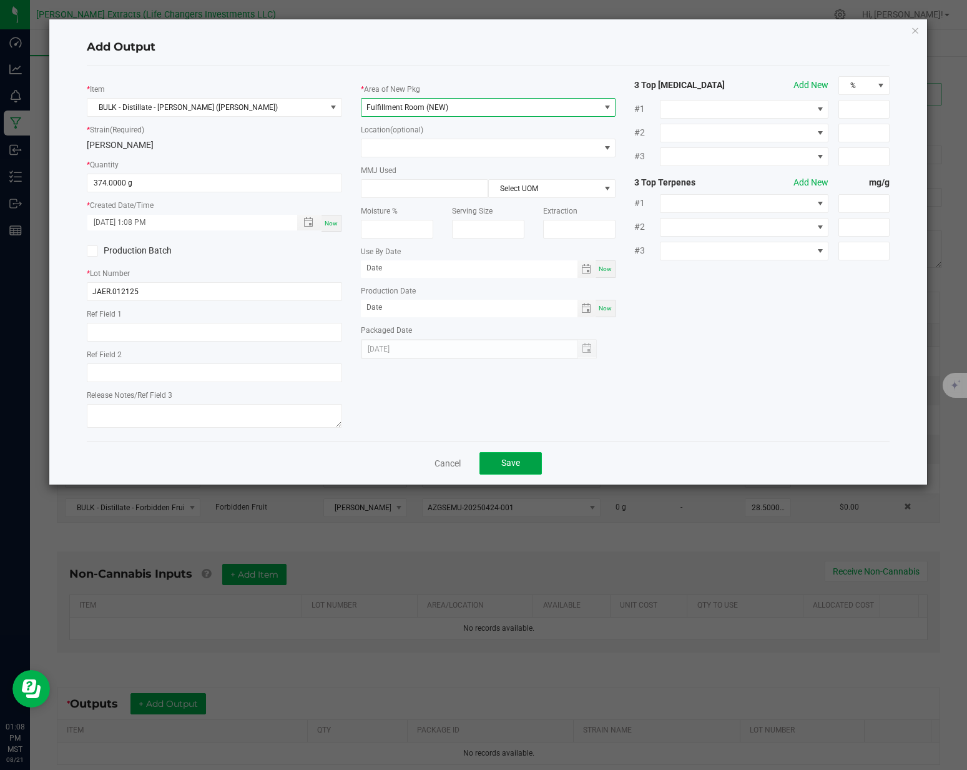
click at [514, 468] on button "Save" at bounding box center [510, 463] width 62 height 22
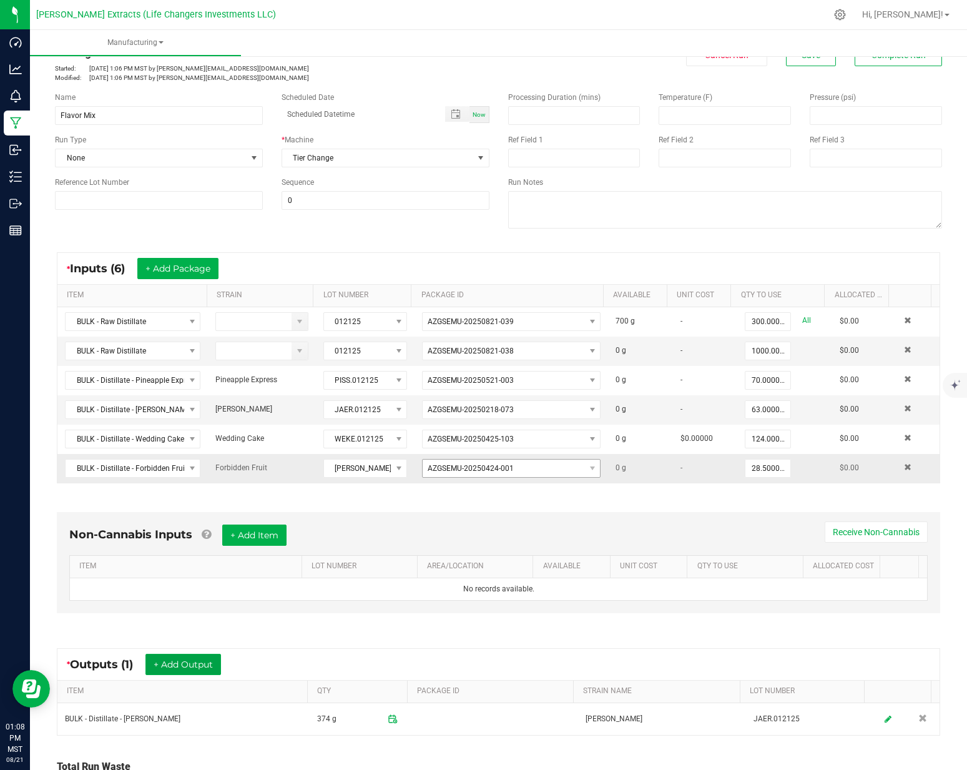
scroll to position [0, 0]
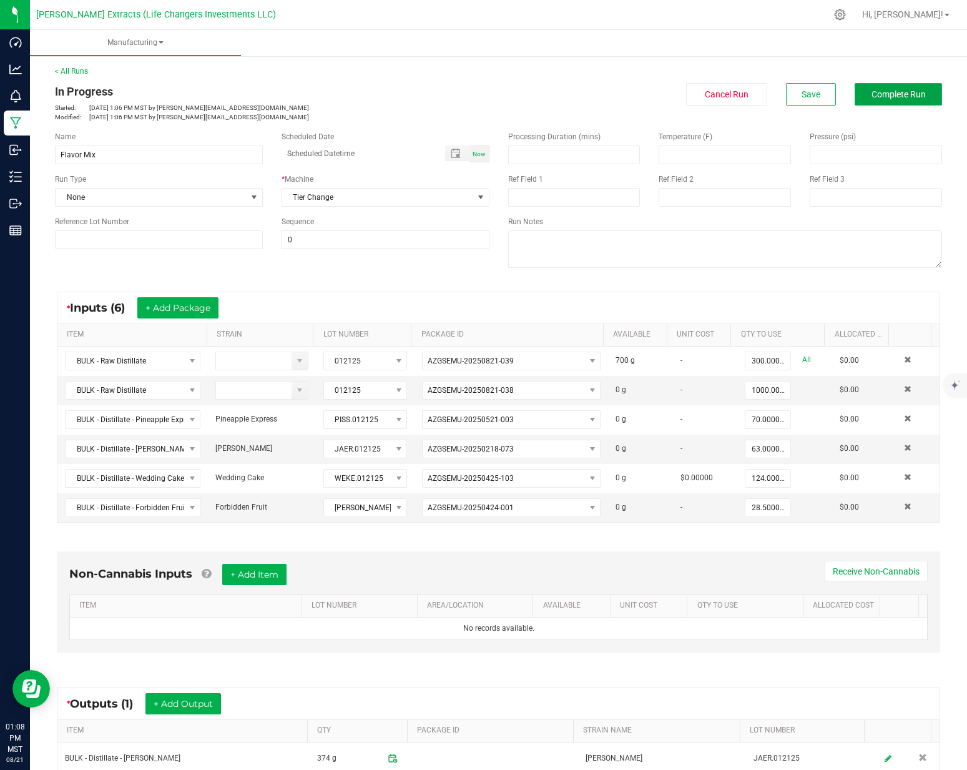
click at [902, 83] on button "Complete Run" at bounding box center [898, 94] width 87 height 22
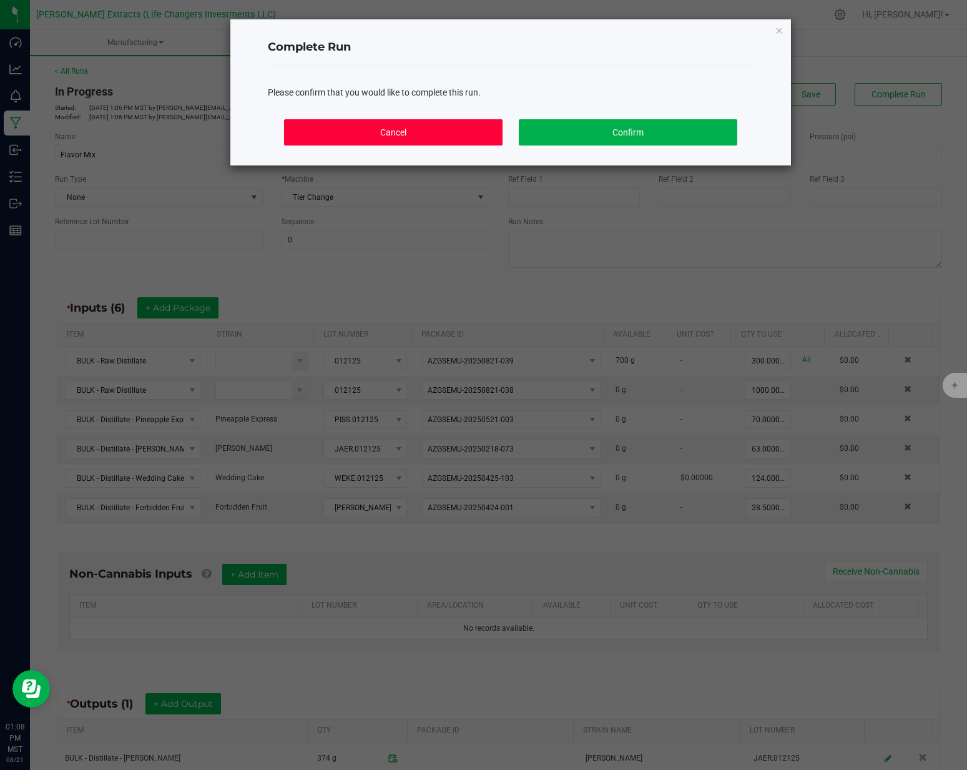
click at [488, 130] on button "Cancel" at bounding box center [393, 132] width 219 height 26
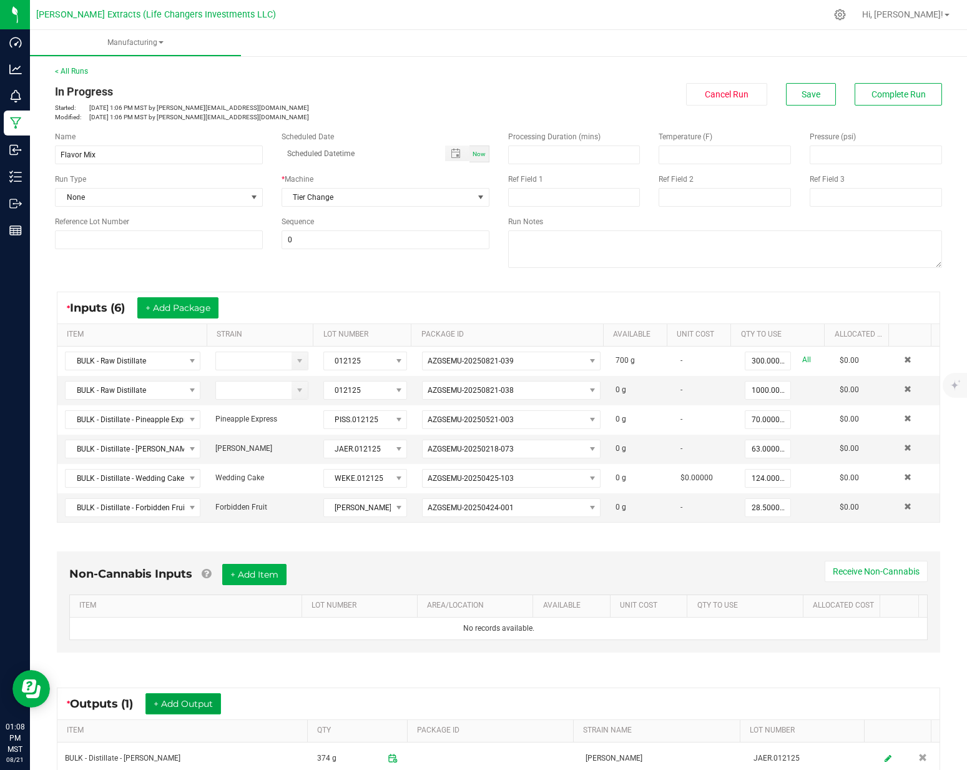
click at [190, 704] on button "+ Add Output" at bounding box center [183, 703] width 76 height 21
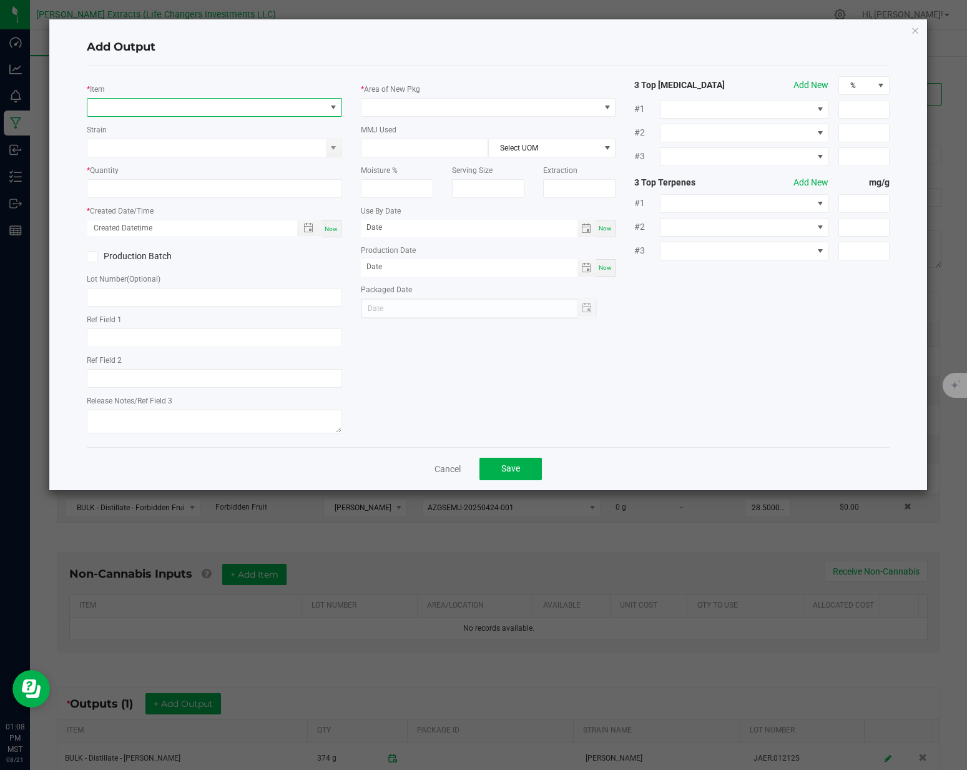
click at [142, 109] on span "NO DATA FOUND" at bounding box center [206, 107] width 238 height 17
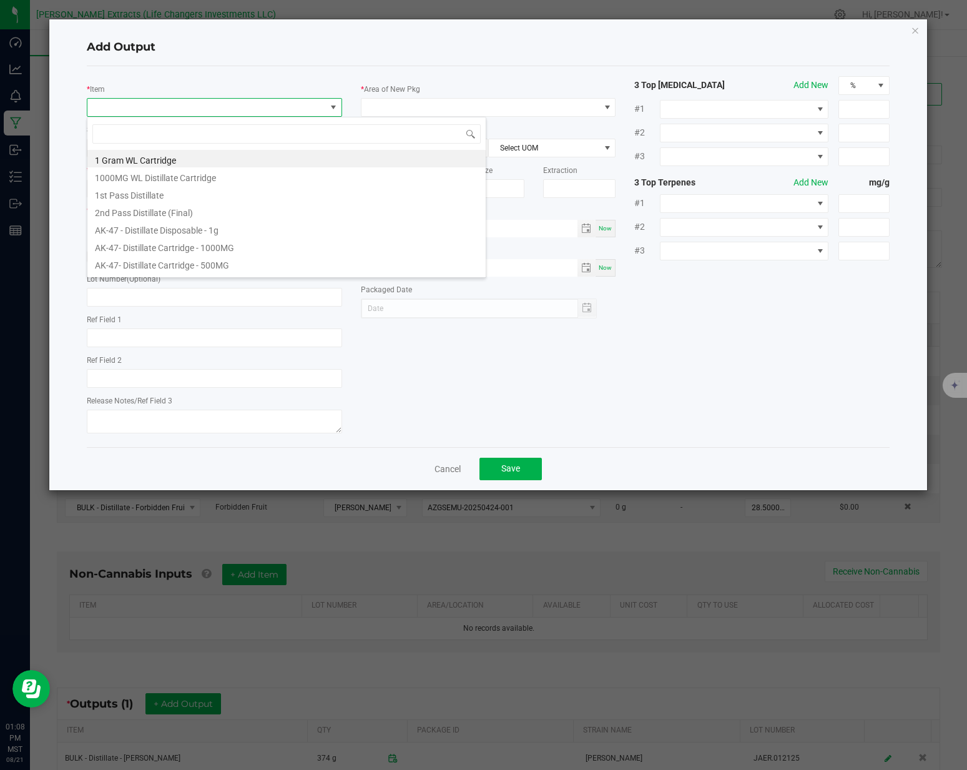
scroll to position [19, 255]
type input "WEDDING C"
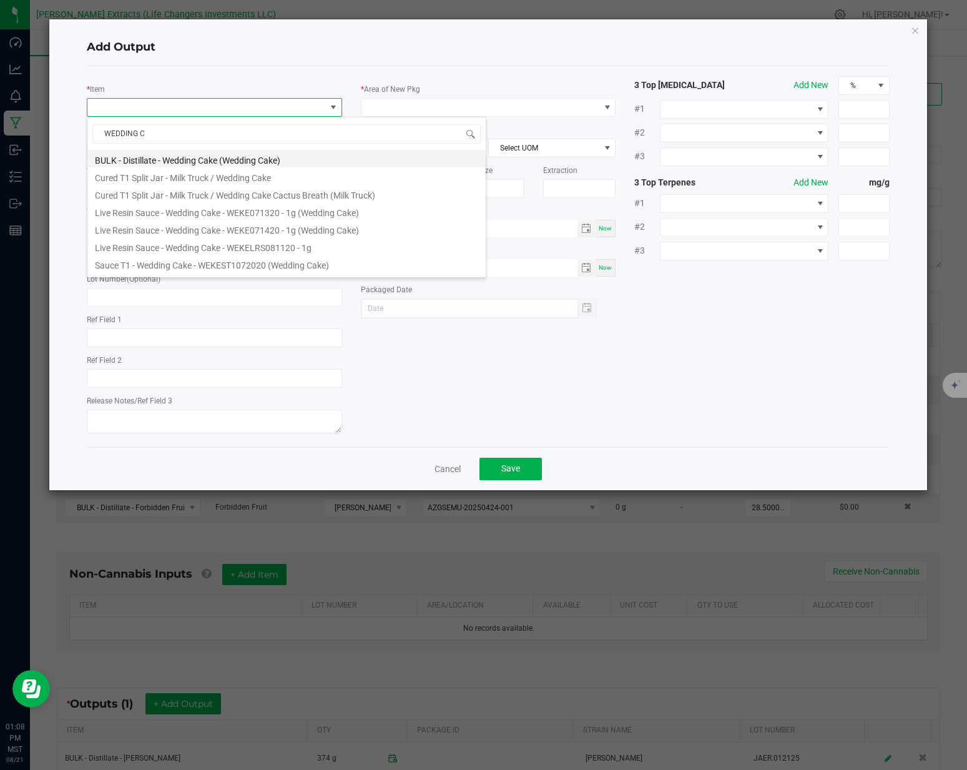
click at [161, 160] on li "BULK - Distillate - Wedding Cake (Wedding Cake)" at bounding box center [286, 158] width 398 height 17
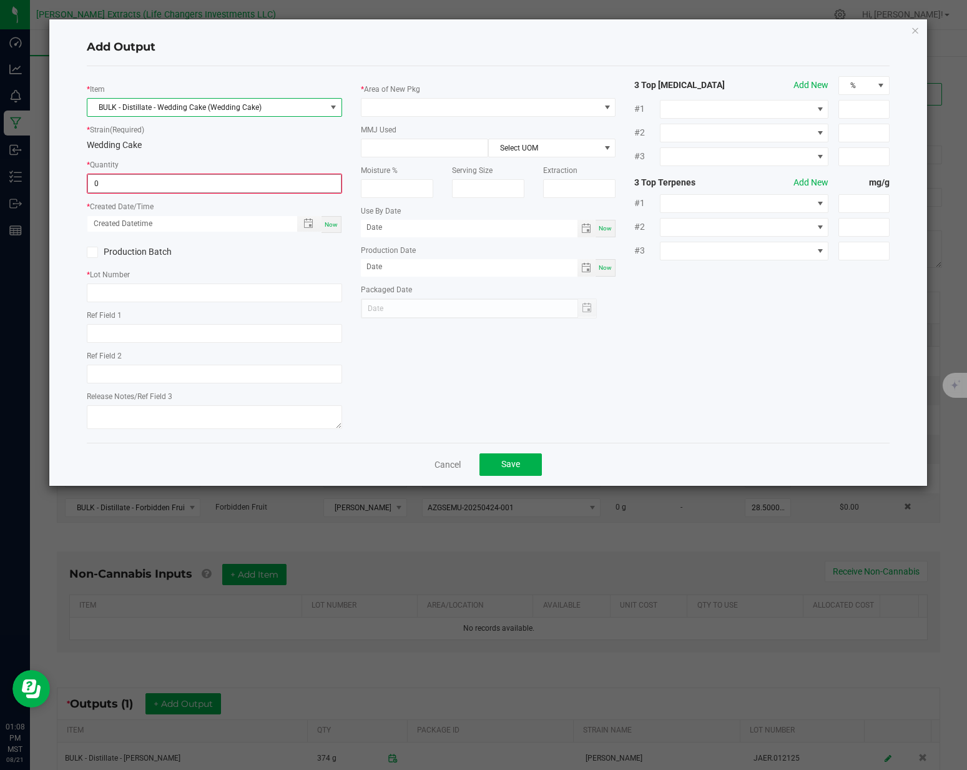
click at [152, 180] on input "0" at bounding box center [214, 183] width 253 height 17
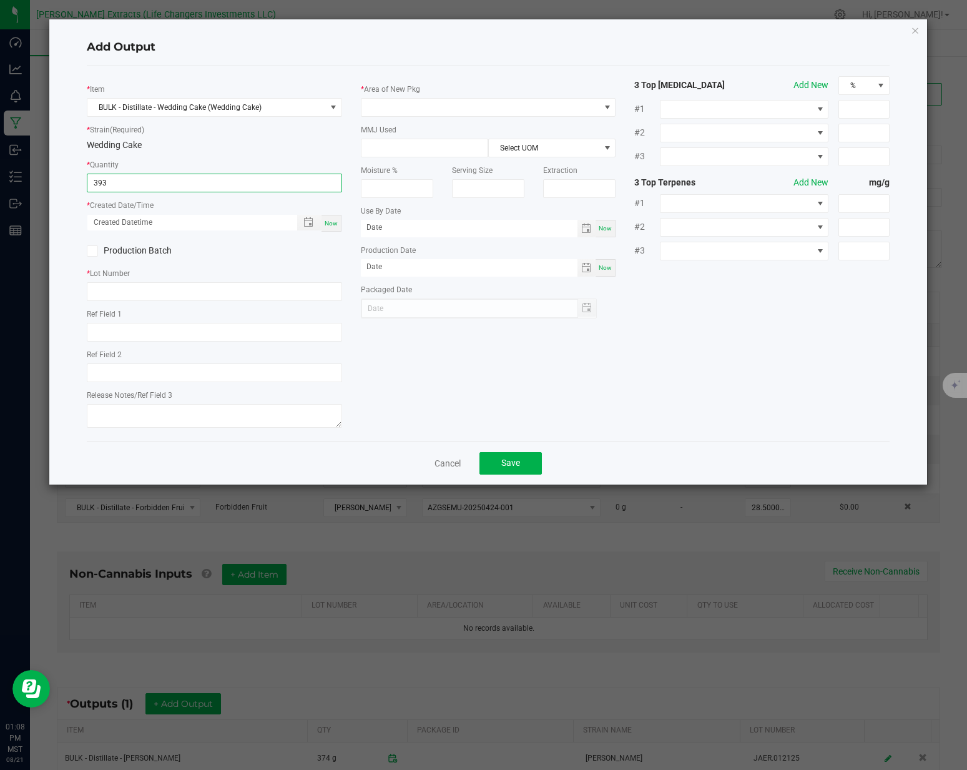
type input "393.0000 g"
click at [329, 221] on span "Now" at bounding box center [331, 223] width 13 height 7
type input "[DATE] 1:08 PM"
type input "[DATE]"
click at [189, 293] on input "text" at bounding box center [214, 291] width 255 height 19
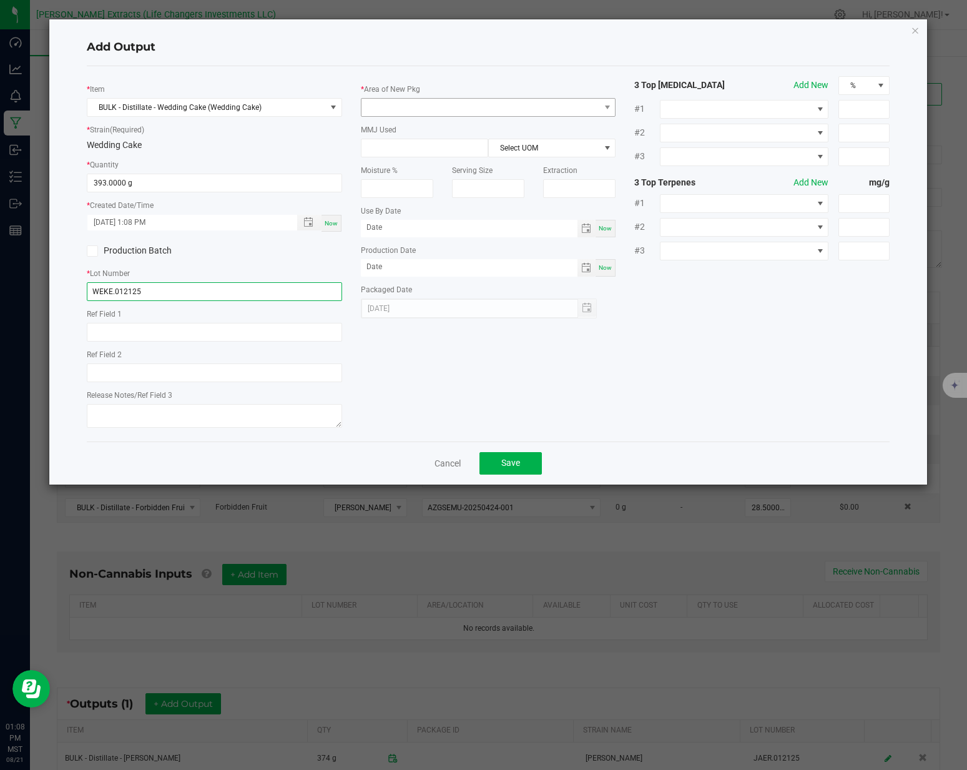
type input "WEKE.012125"
click at [396, 111] on span at bounding box center [480, 107] width 238 height 17
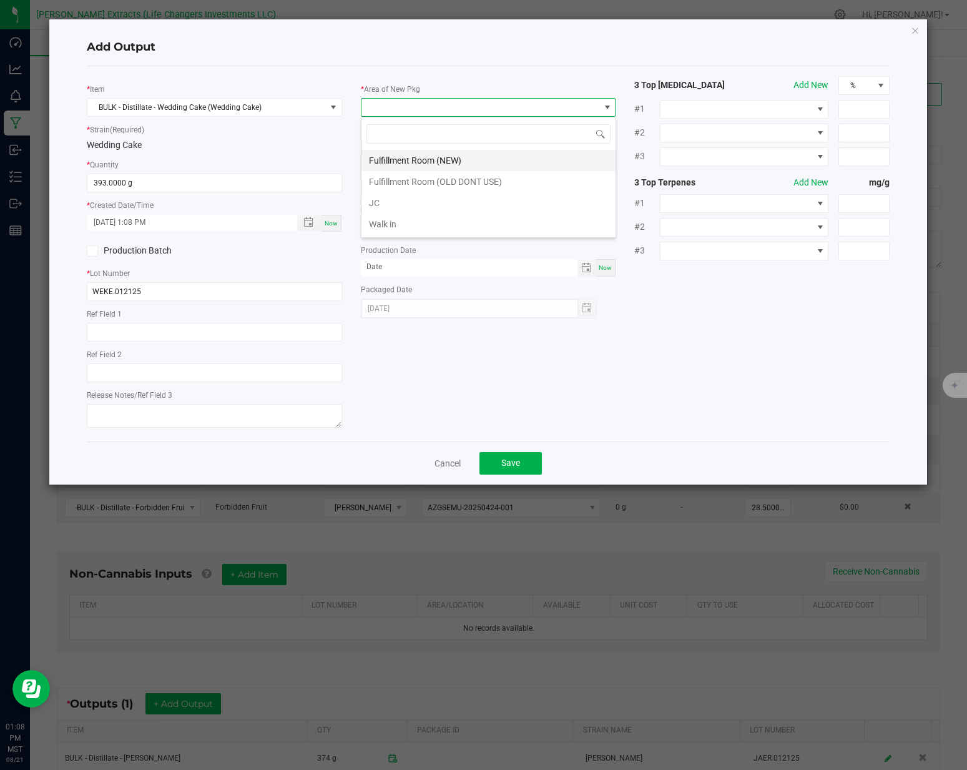
click at [393, 156] on li "Fulfillment Room (NEW)" at bounding box center [488, 160] width 254 height 21
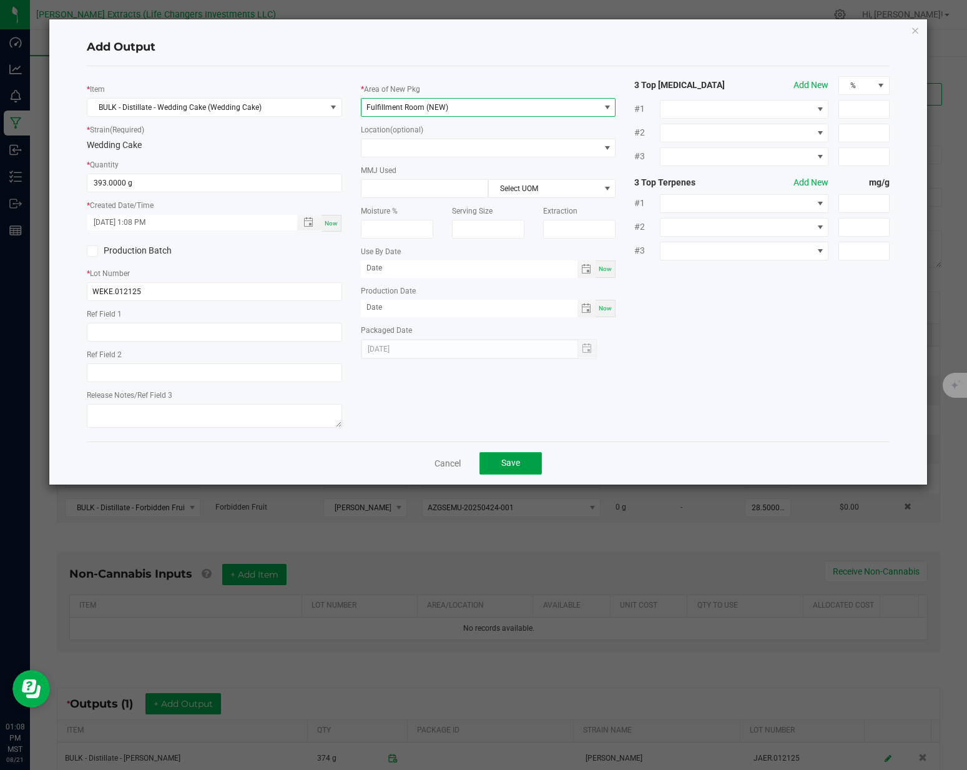
click at [503, 469] on button "Save" at bounding box center [510, 463] width 62 height 22
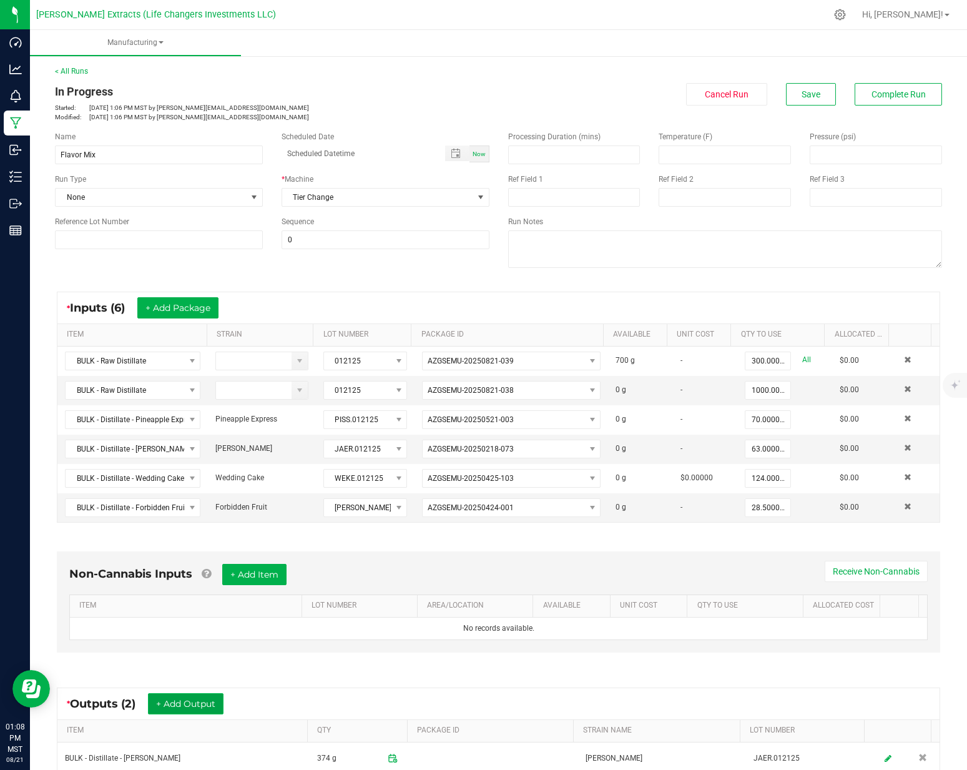
click at [201, 702] on button "+ Add Output" at bounding box center [186, 703] width 76 height 21
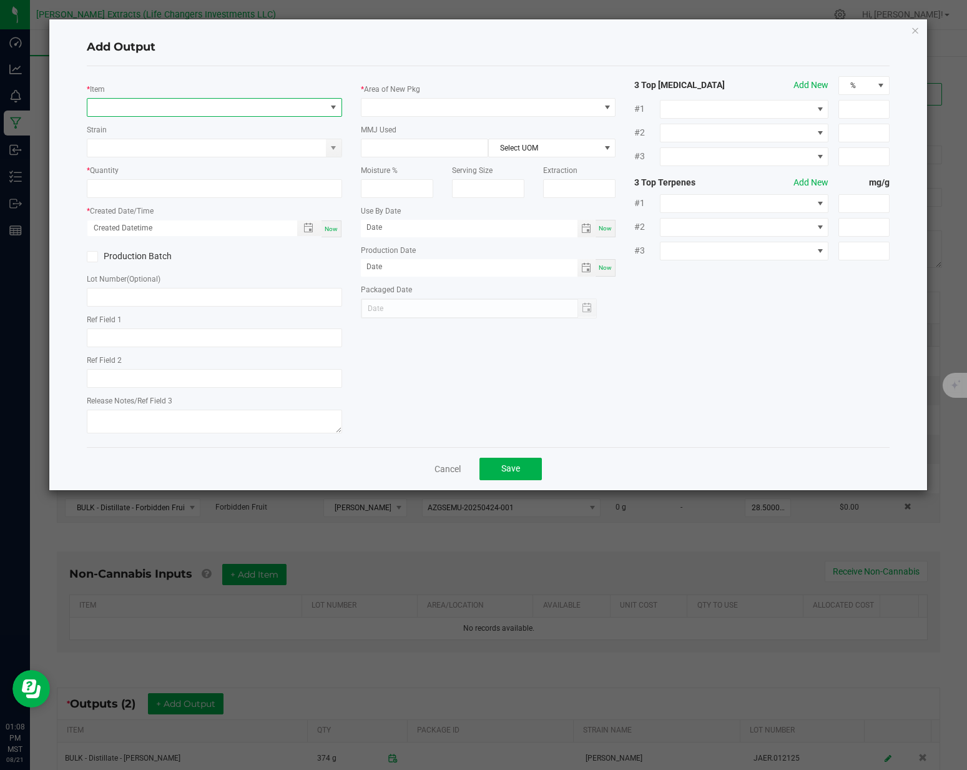
click at [182, 109] on span "NO DATA FOUND" at bounding box center [206, 107] width 238 height 17
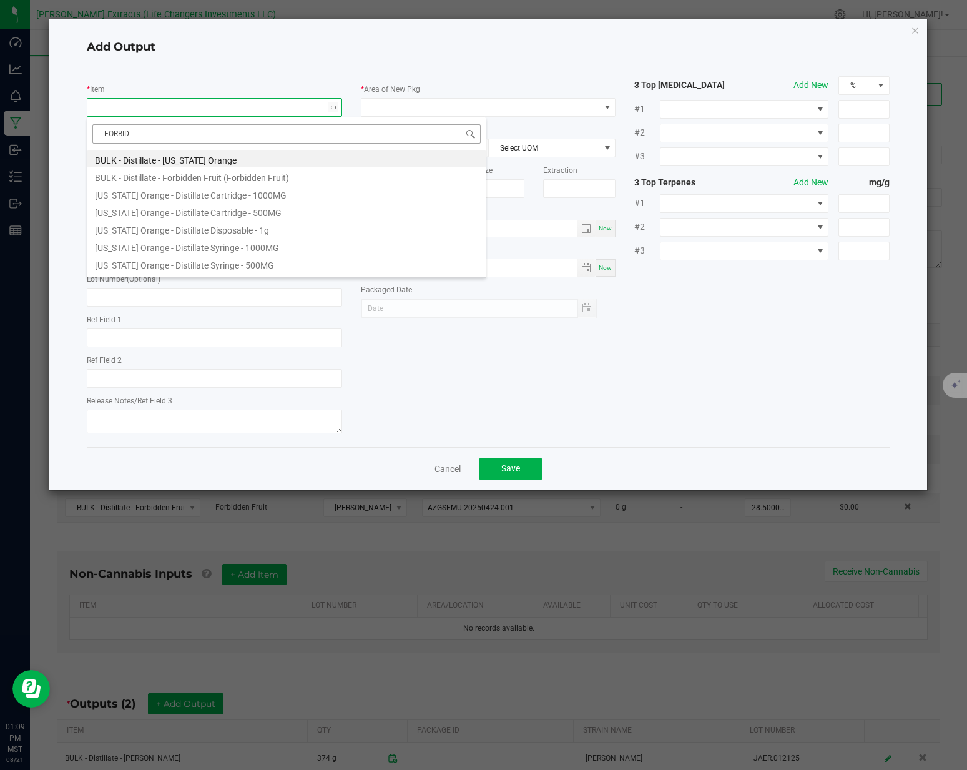
type input "FORBIDD"
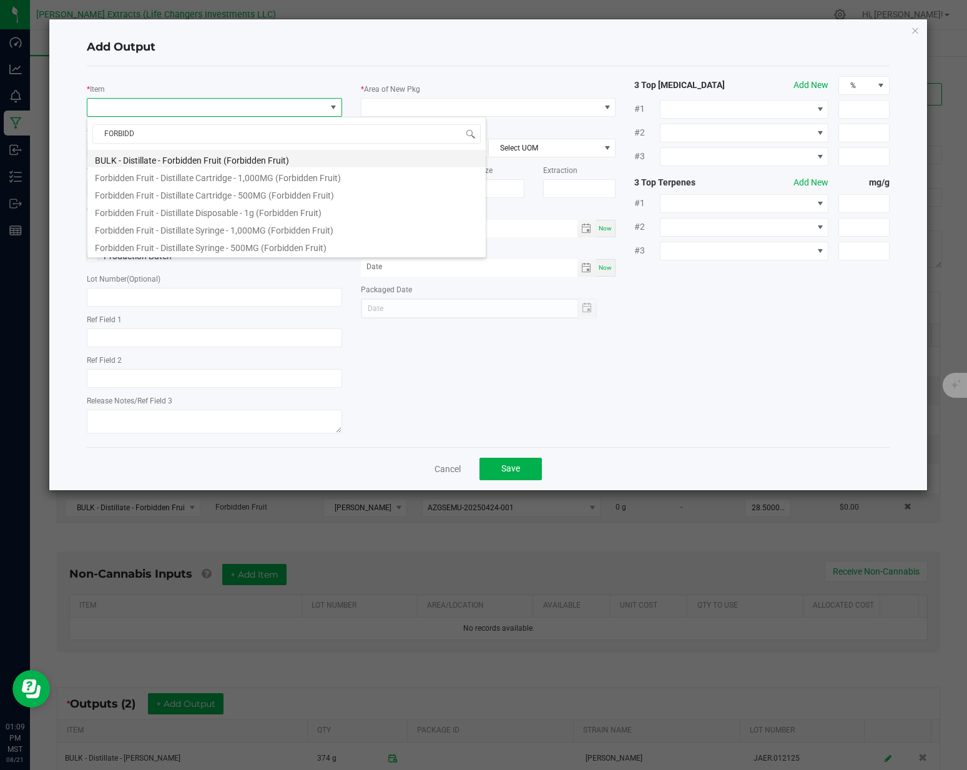
click at [184, 159] on li "BULK - Distillate - Forbidden Fruit (Forbidden Fruit)" at bounding box center [286, 158] width 398 height 17
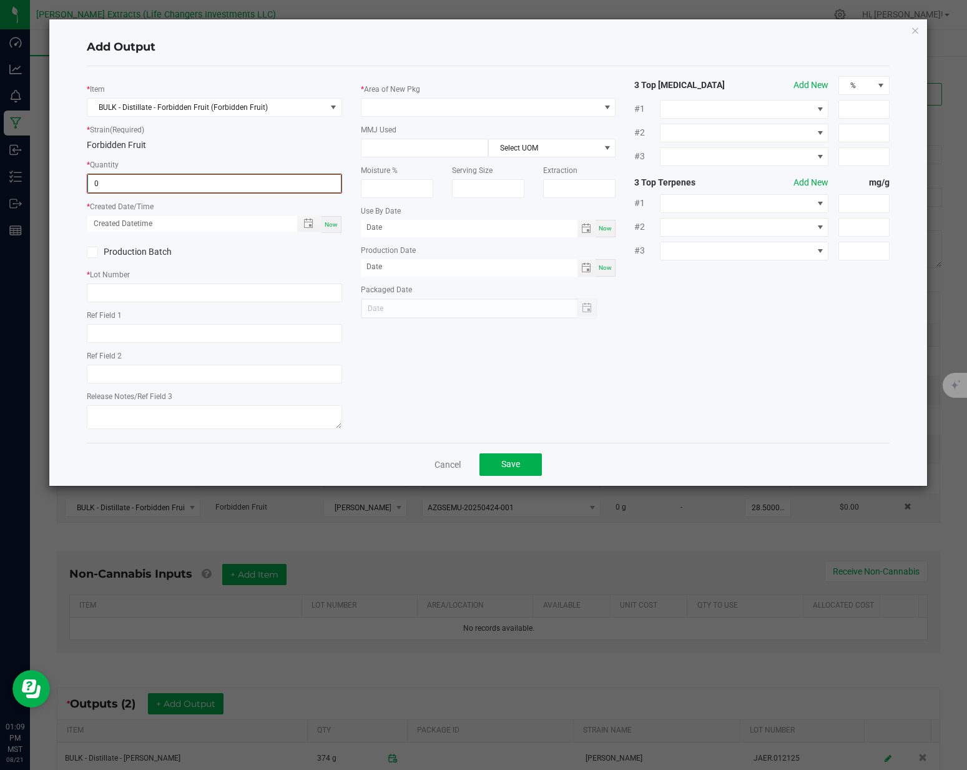
click at [182, 177] on input "0" at bounding box center [214, 183] width 253 height 17
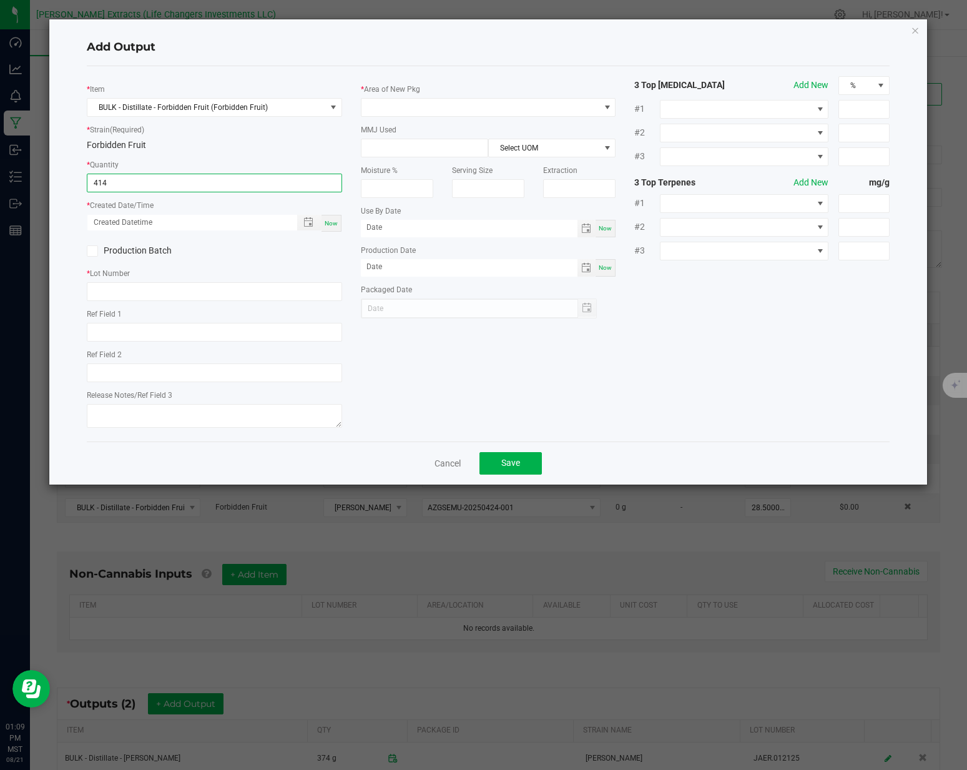
type input "414.0000 g"
drag, startPoint x: 325, startPoint y: 219, endPoint x: 310, endPoint y: 238, distance: 24.0
click at [325, 220] on span "Now" at bounding box center [331, 223] width 13 height 7
type input "[DATE] 1:09 PM"
type input "[DATE]"
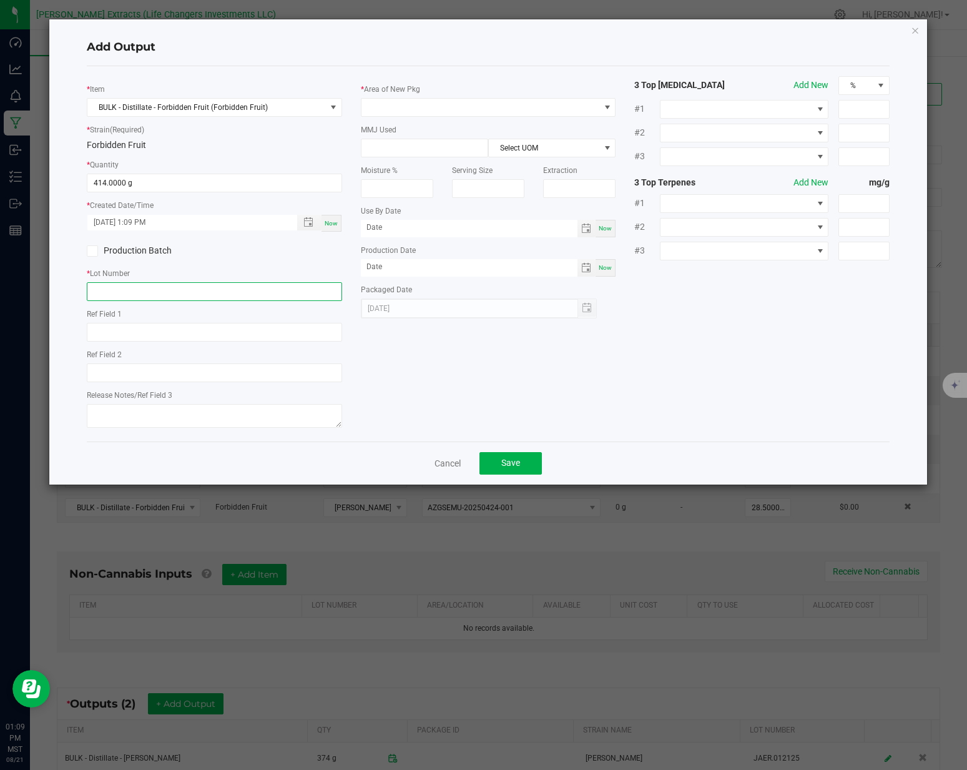
click at [201, 296] on input "text" at bounding box center [214, 291] width 255 height 19
type input "[PERSON_NAME].012125"
click at [441, 95] on div "* Area of New Pkg" at bounding box center [488, 99] width 255 height 34
click at [440, 104] on span at bounding box center [480, 107] width 238 height 17
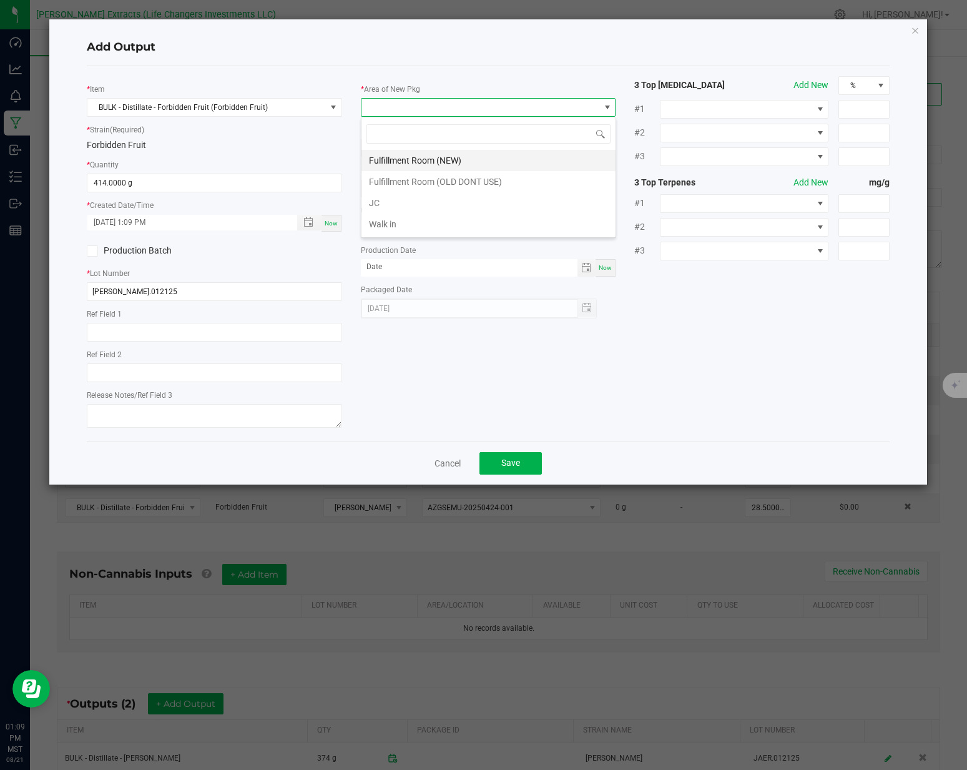
click at [408, 159] on li "Fulfillment Room (NEW)" at bounding box center [488, 160] width 254 height 21
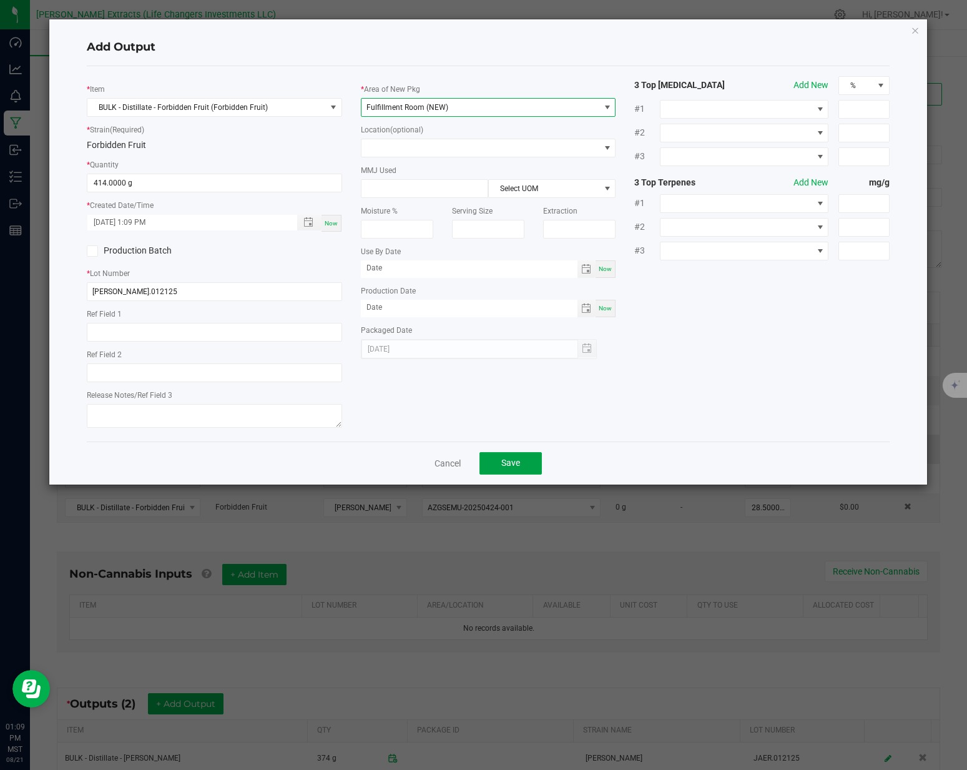
click at [528, 463] on button "Save" at bounding box center [510, 463] width 62 height 22
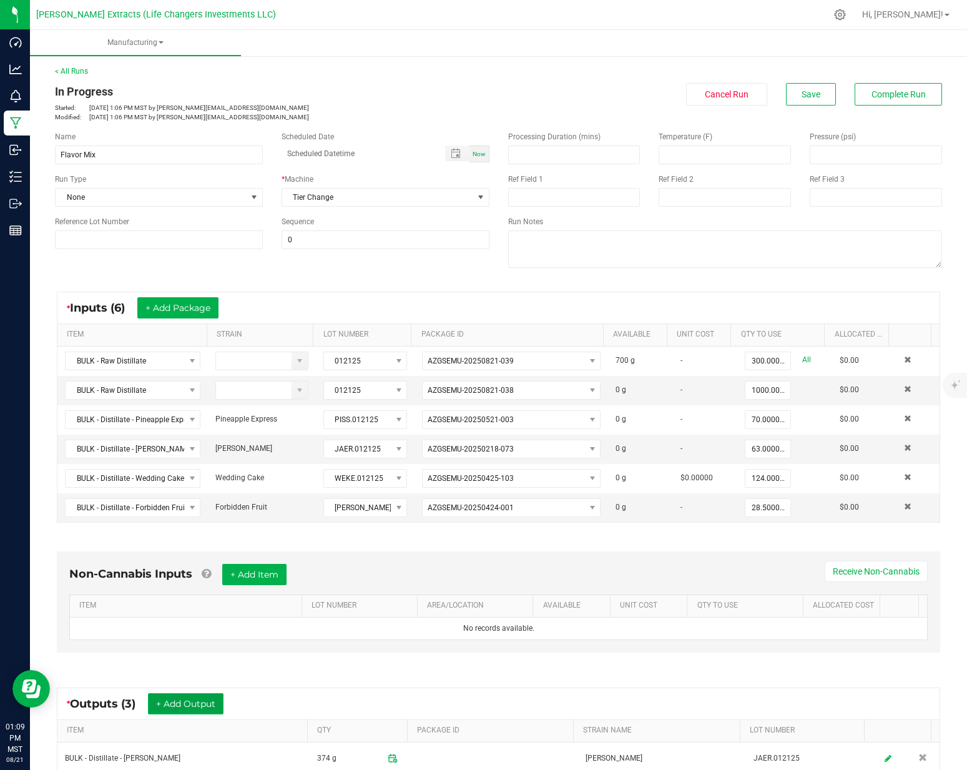
click at [202, 699] on button "+ Add Output" at bounding box center [186, 703] width 76 height 21
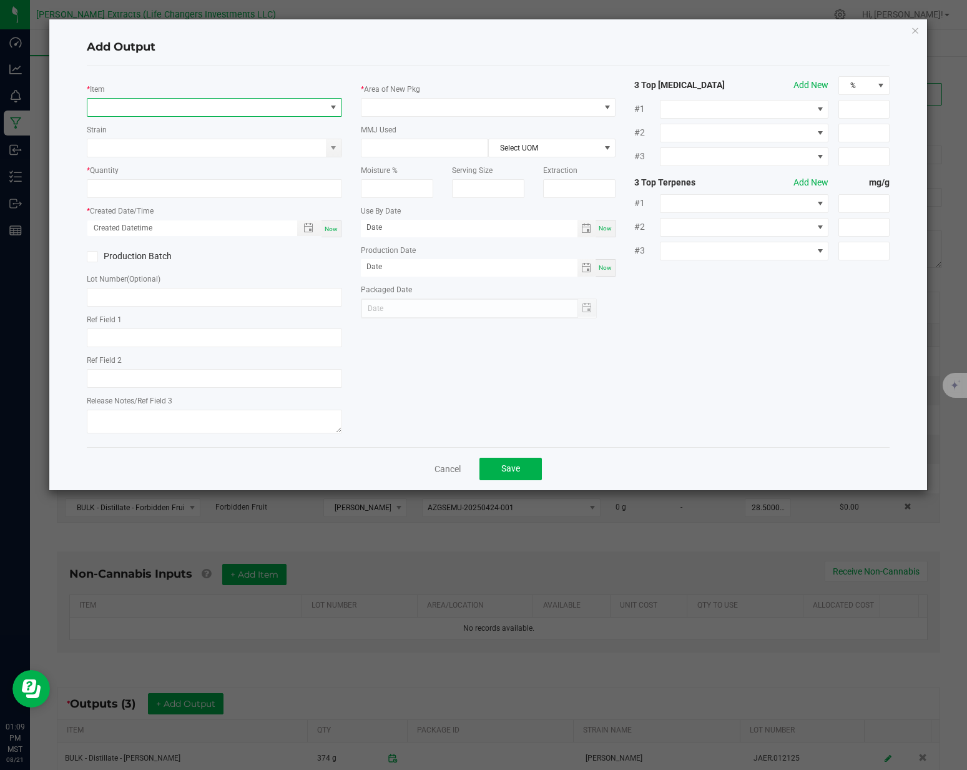
click at [210, 108] on span "NO DATA FOUND" at bounding box center [206, 107] width 238 height 17
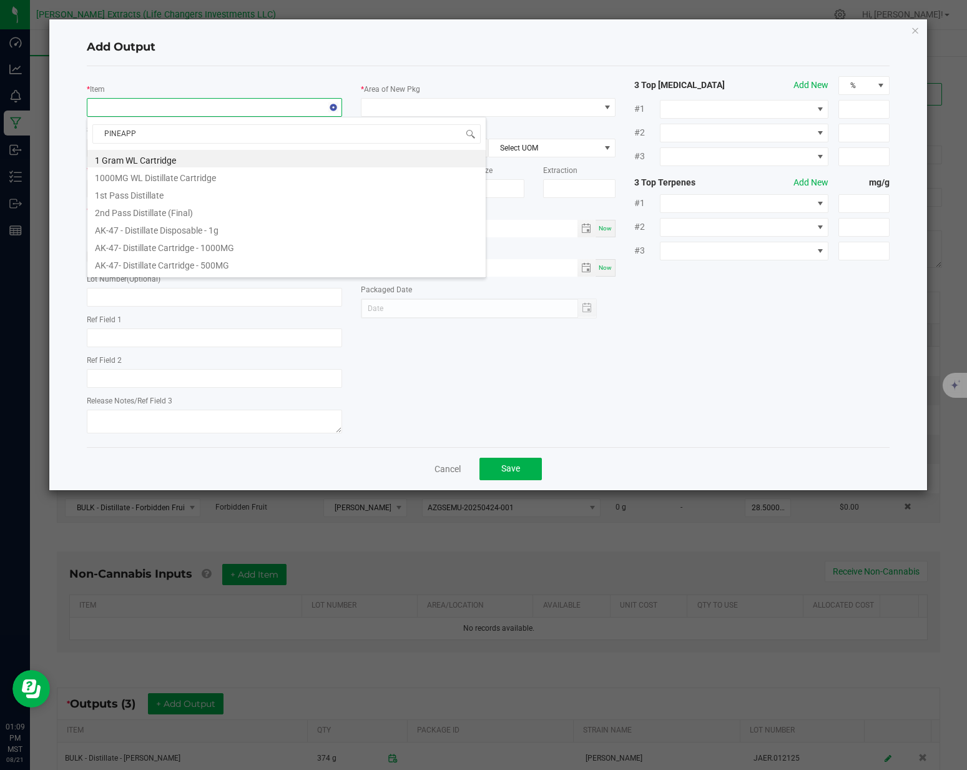
type input "PINEAPPL"
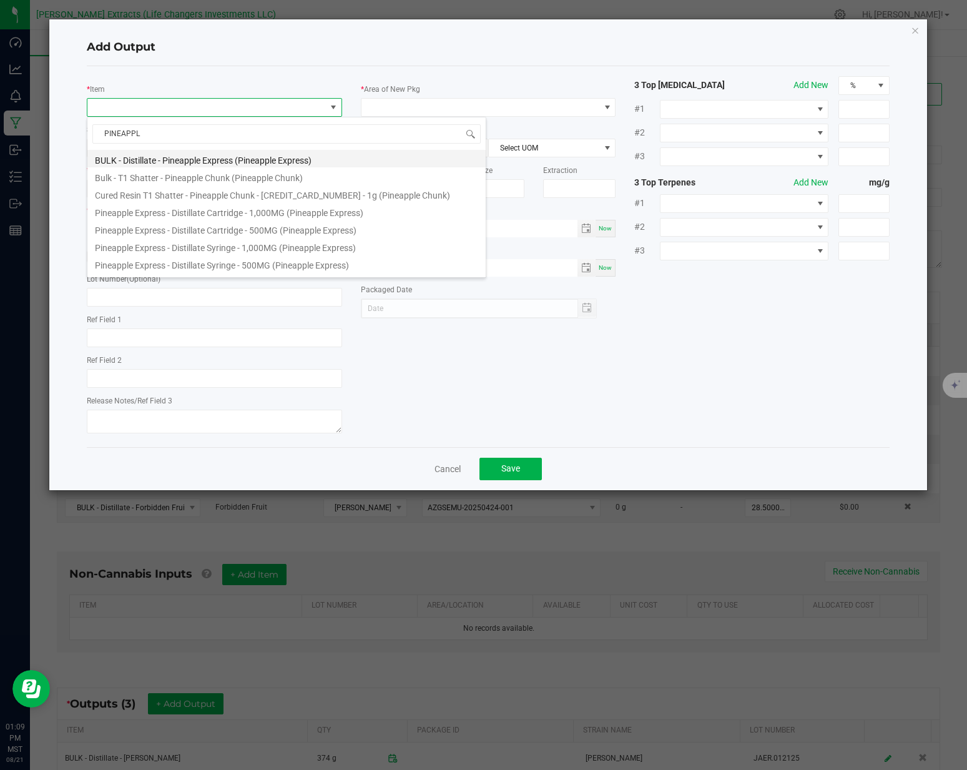
click at [215, 156] on li "BULK - Distillate - Pineapple Express (Pineapple Express)" at bounding box center [286, 158] width 398 height 17
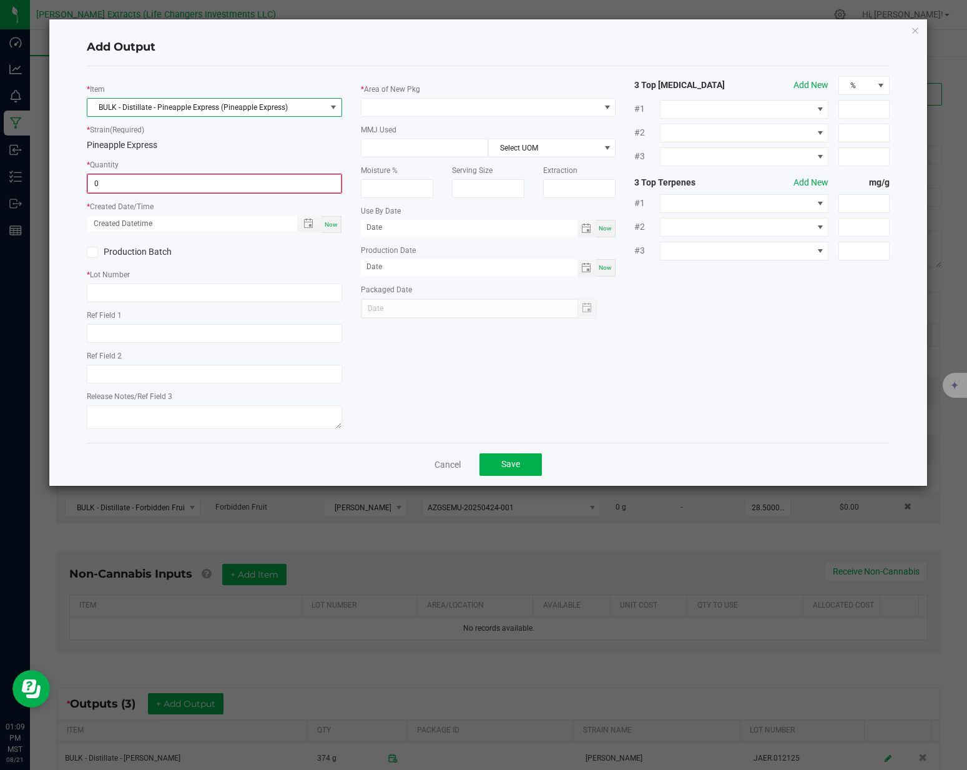
click at [187, 180] on input "0" at bounding box center [214, 183] width 253 height 17
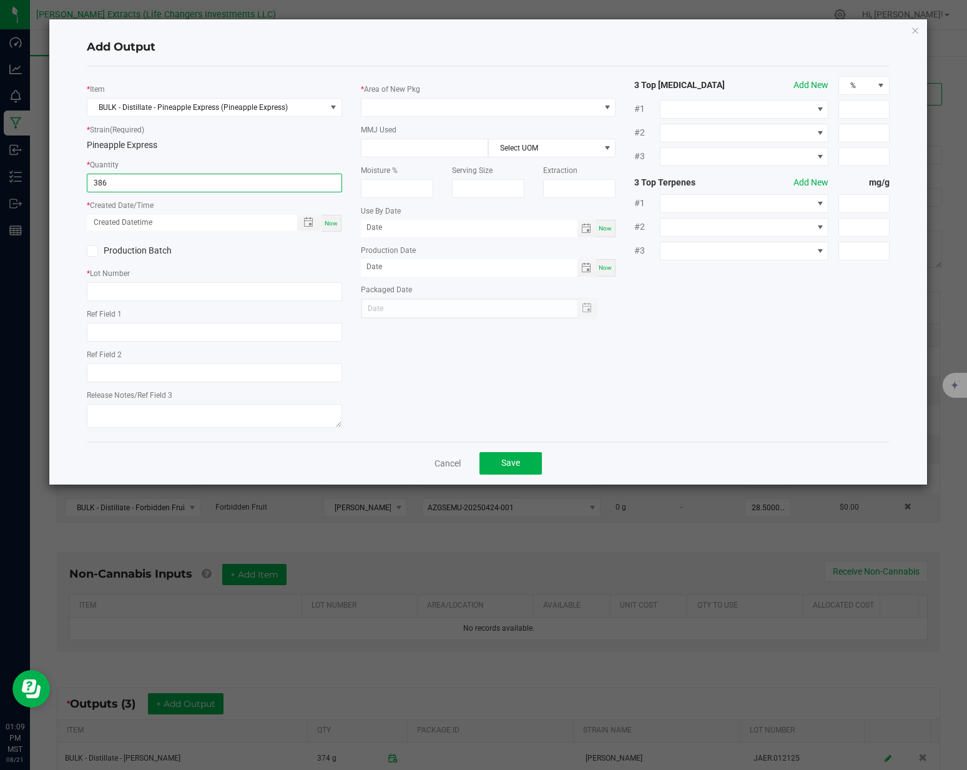
type input "386.0000 g"
click at [335, 224] on span "Now" at bounding box center [331, 223] width 13 height 7
type input "[DATE] 1:09 PM"
type input "[DATE]"
click at [215, 293] on input "text" at bounding box center [214, 291] width 255 height 19
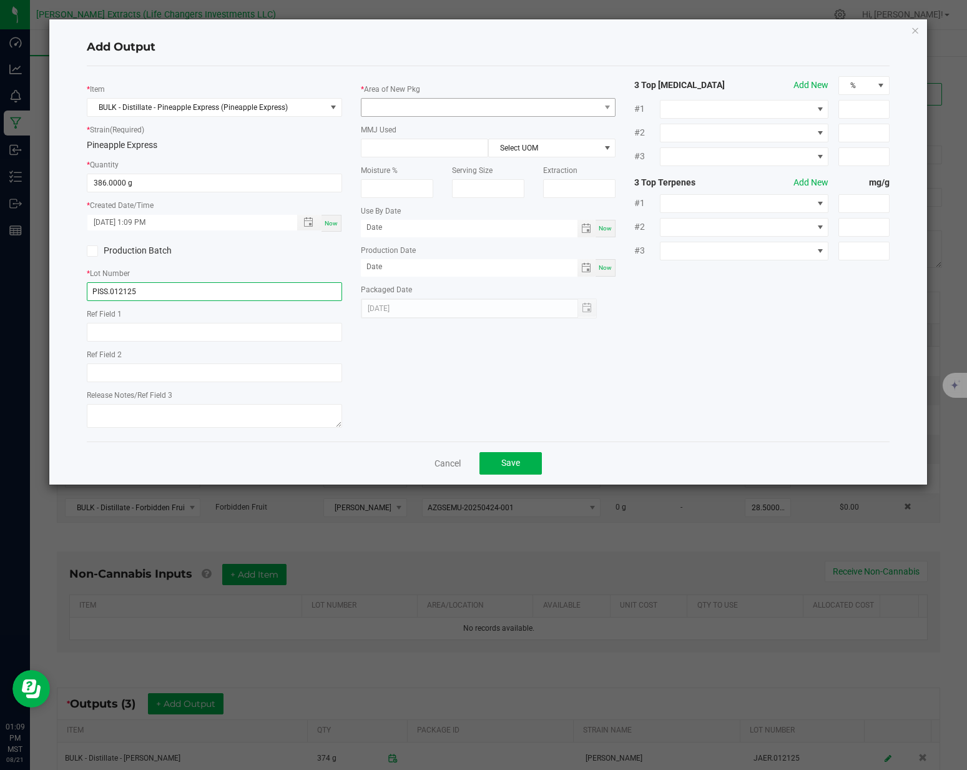
type input "PISS.012125"
click at [403, 109] on span at bounding box center [480, 107] width 238 height 17
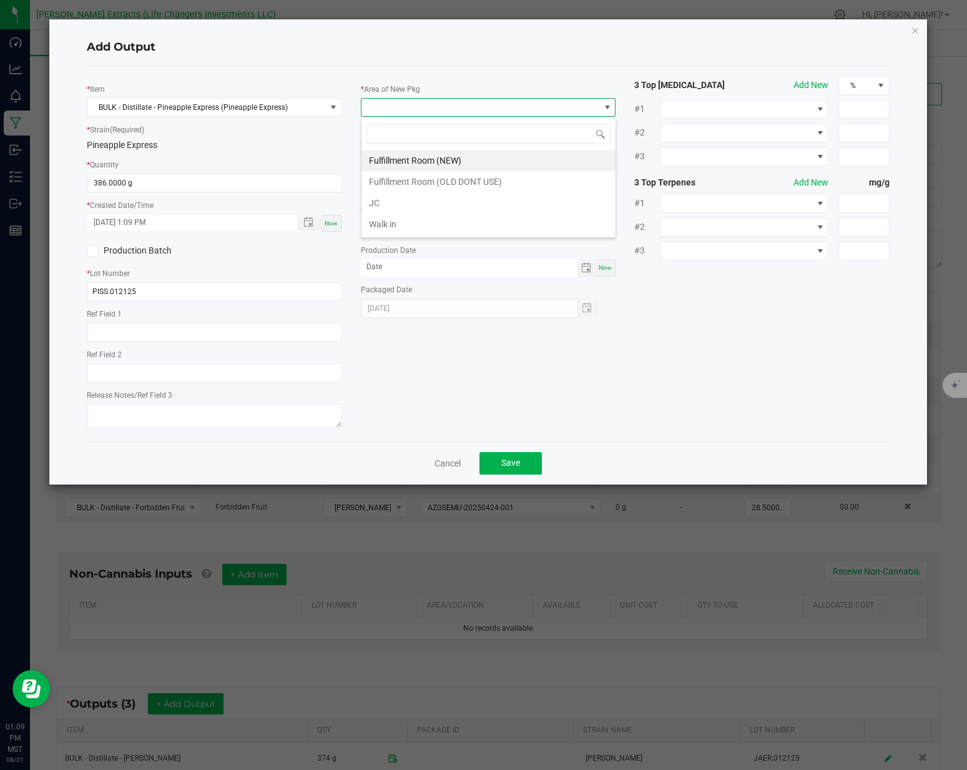
click at [386, 149] on div "Fulfillment Room (NEW) Fulfillment Room (OLD DONT USE) JC Walk in" at bounding box center [488, 177] width 255 height 121
click at [471, 161] on li "Fulfillment Room (NEW)" at bounding box center [488, 160] width 254 height 21
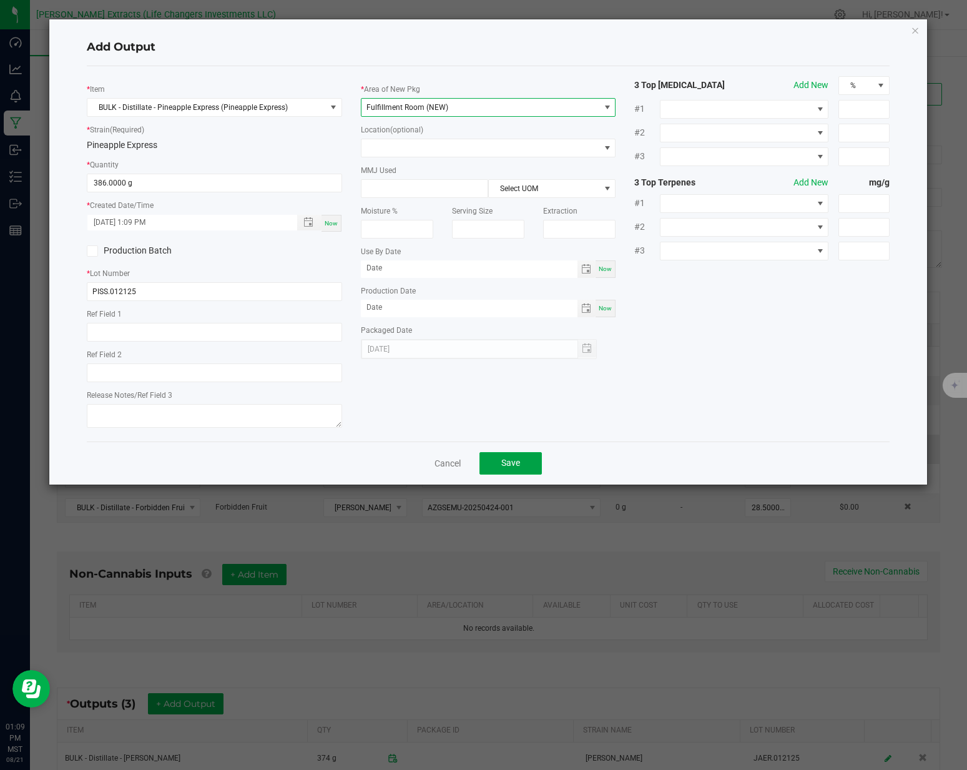
click at [510, 452] on button "Save" at bounding box center [510, 463] width 62 height 22
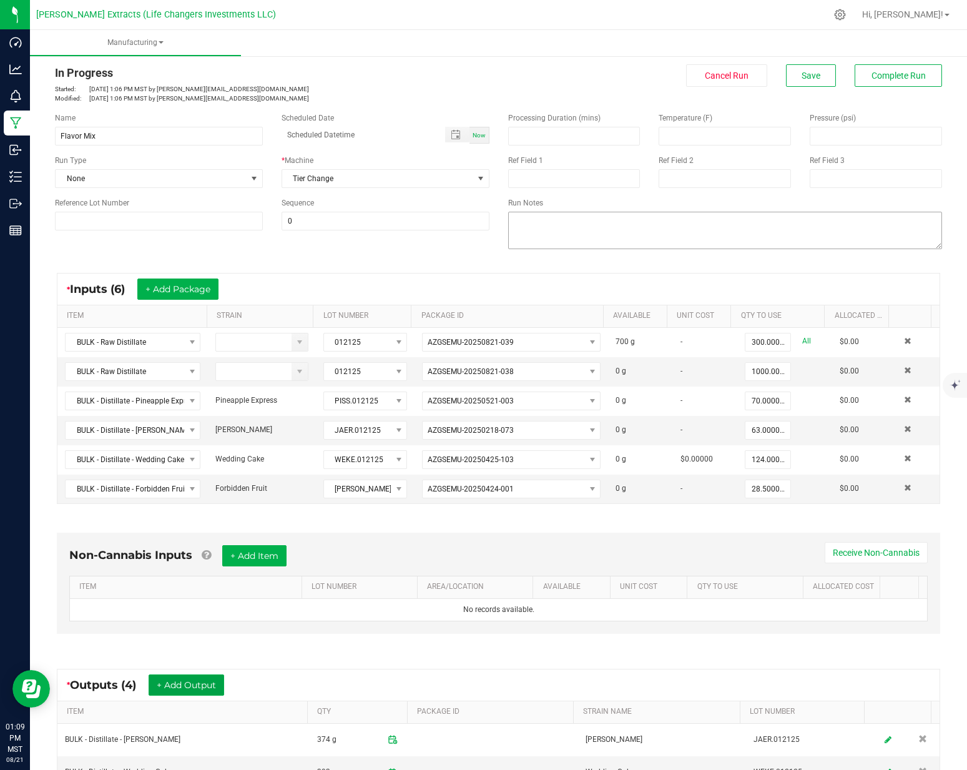
scroll to position [0, 0]
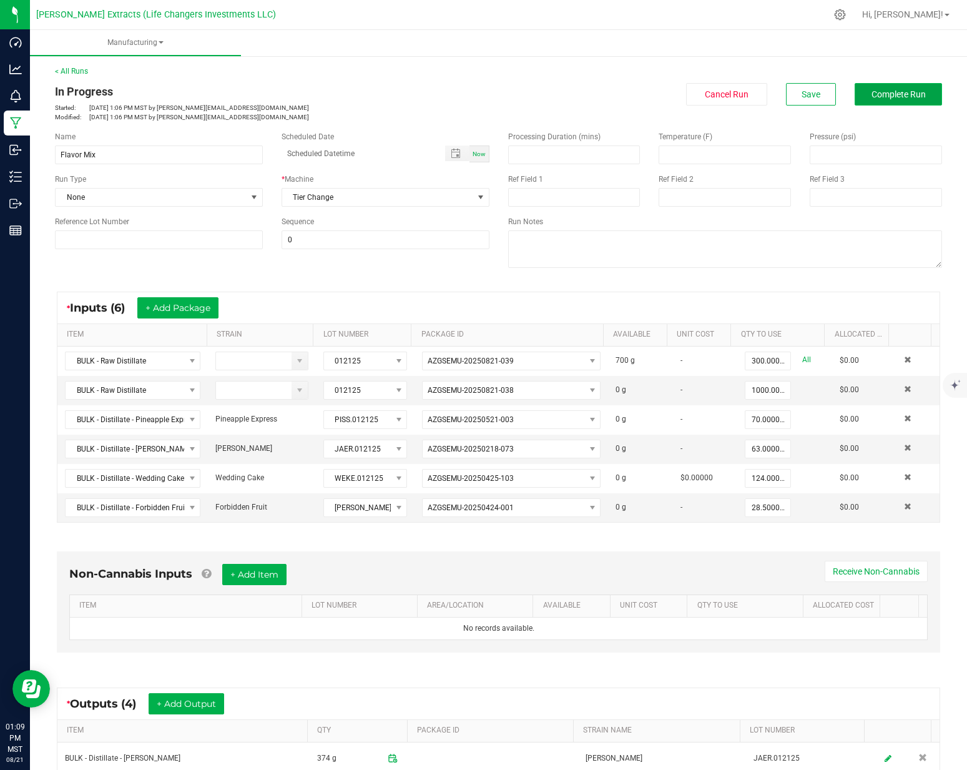
click at [902, 94] on span "Complete Run" at bounding box center [899, 94] width 54 height 10
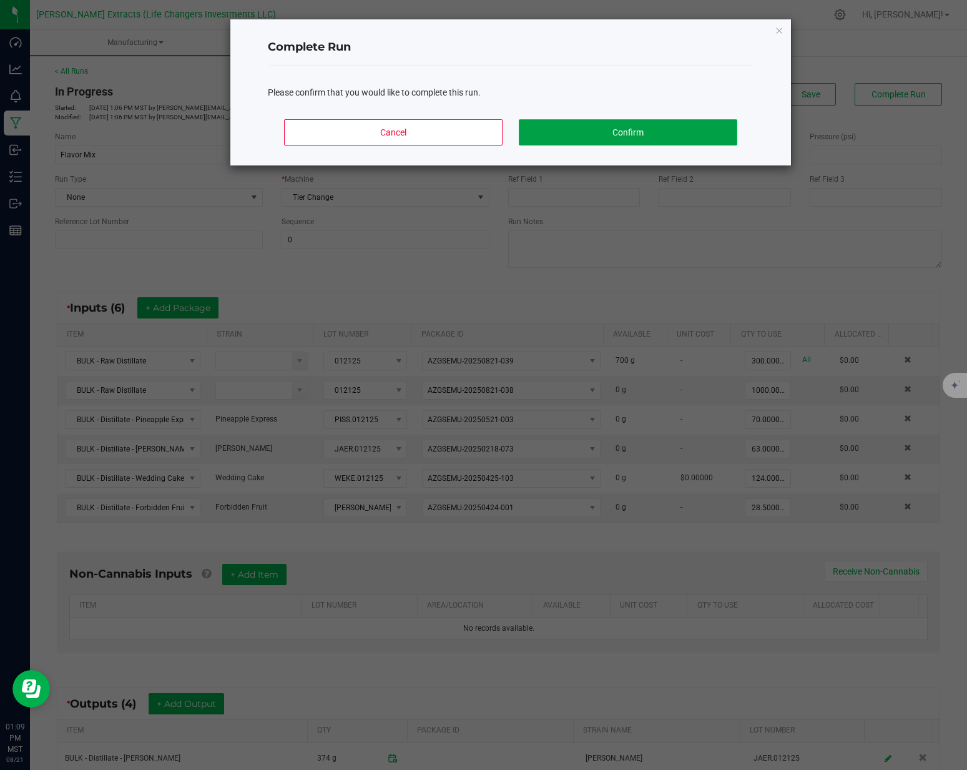
click at [666, 138] on button "Confirm" at bounding box center [628, 132] width 219 height 26
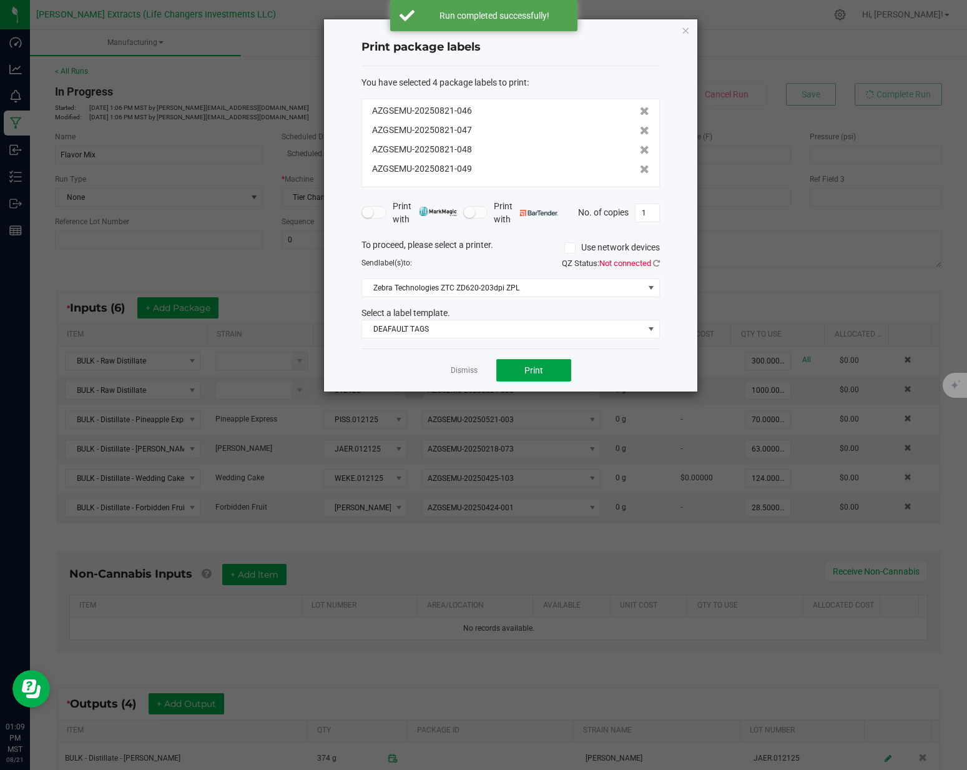
click at [541, 361] on button "Print" at bounding box center [533, 370] width 75 height 22
click at [469, 368] on link "Dismiss" at bounding box center [464, 370] width 27 height 11
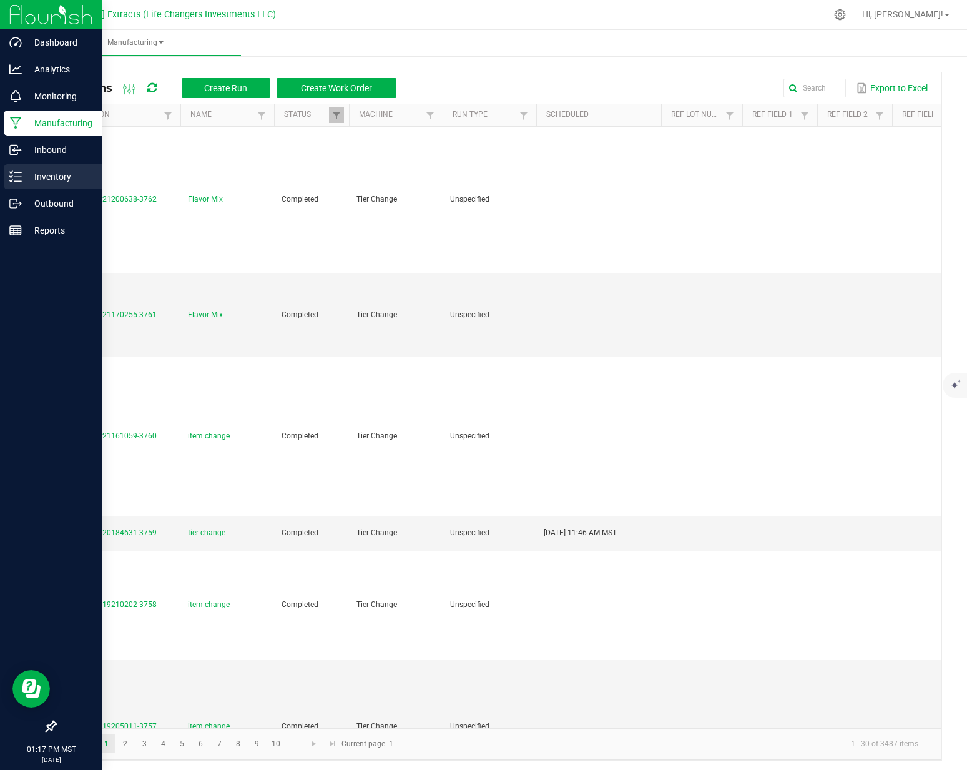
click at [24, 182] on p "Inventory" at bounding box center [59, 176] width 75 height 15
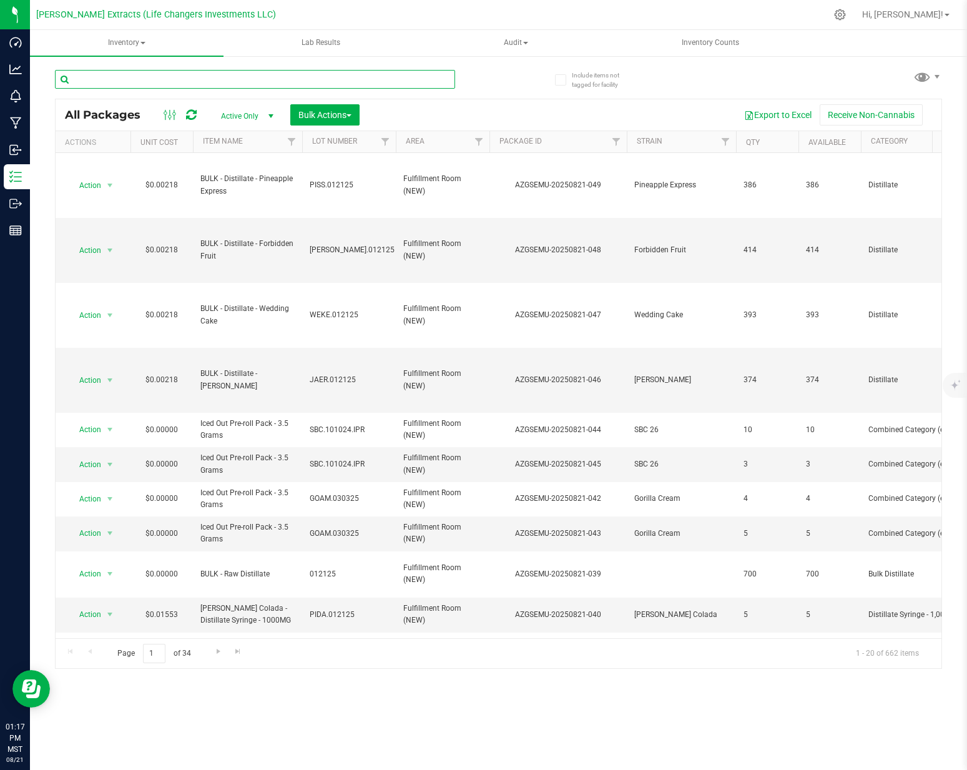
click at [161, 74] on input "text" at bounding box center [255, 79] width 400 height 19
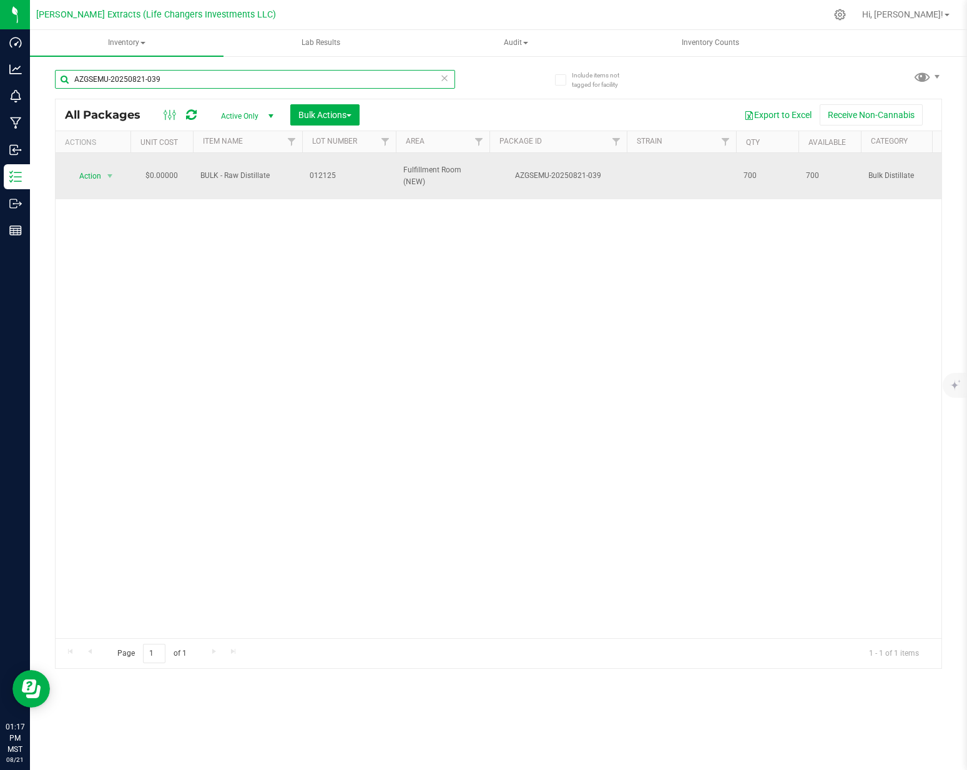
type input "AZGSEMU-20250821-039"
click at [93, 175] on span "Action" at bounding box center [85, 175] width 34 height 17
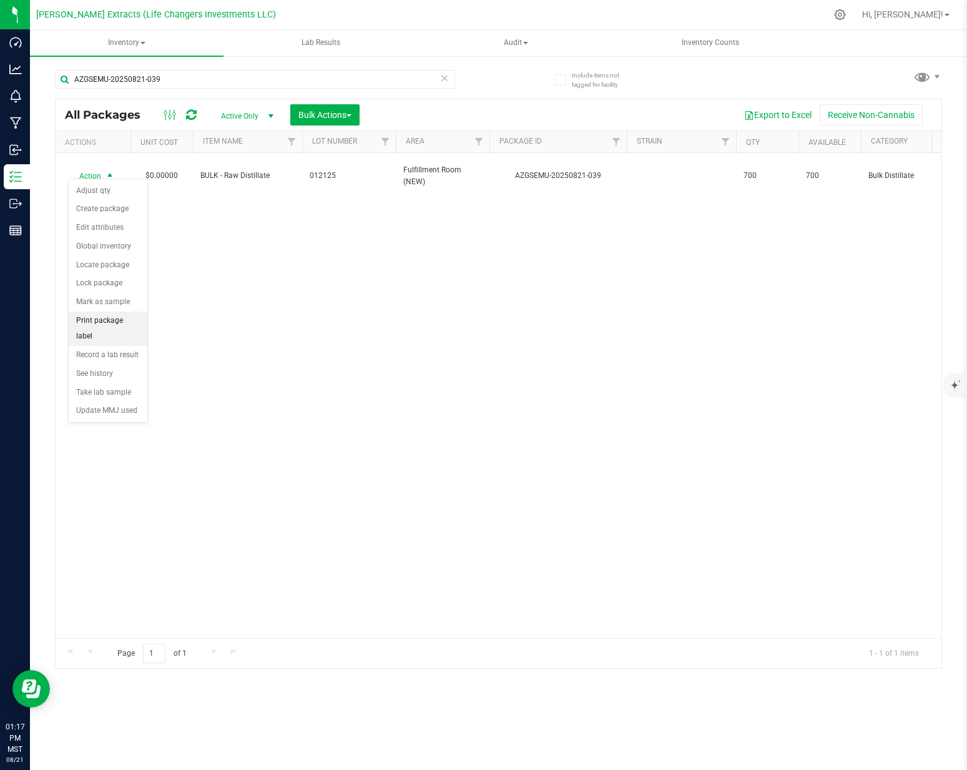
click at [103, 316] on li "Print package label" at bounding box center [108, 329] width 79 height 34
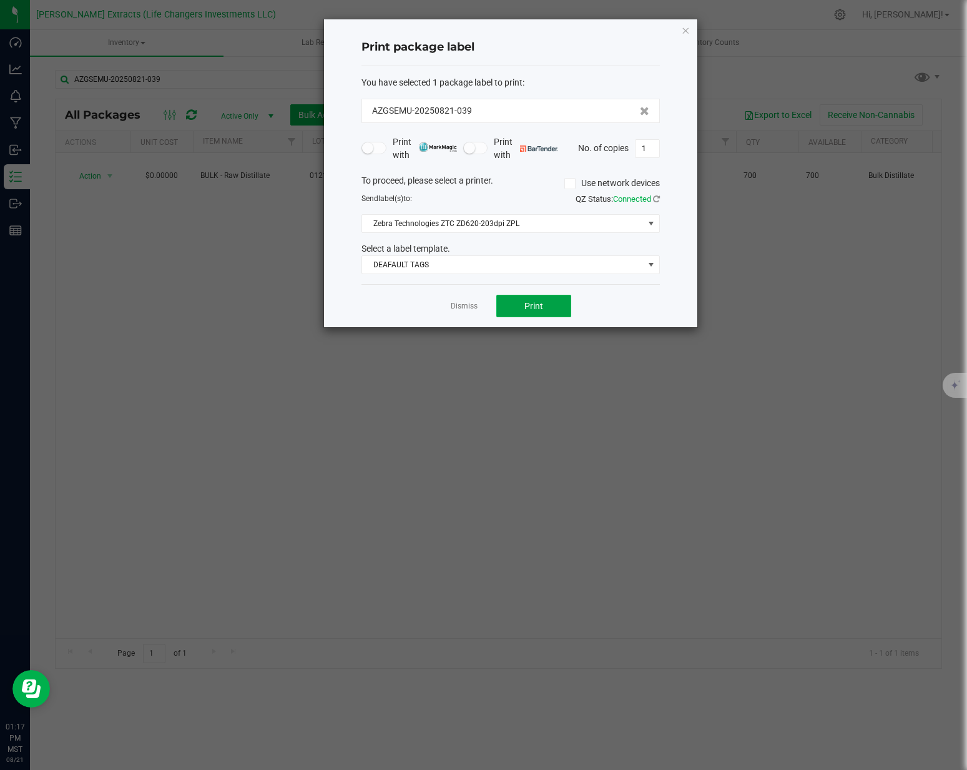
click at [528, 298] on button "Print" at bounding box center [533, 306] width 75 height 22
click at [461, 307] on link "Dismiss" at bounding box center [464, 306] width 27 height 11
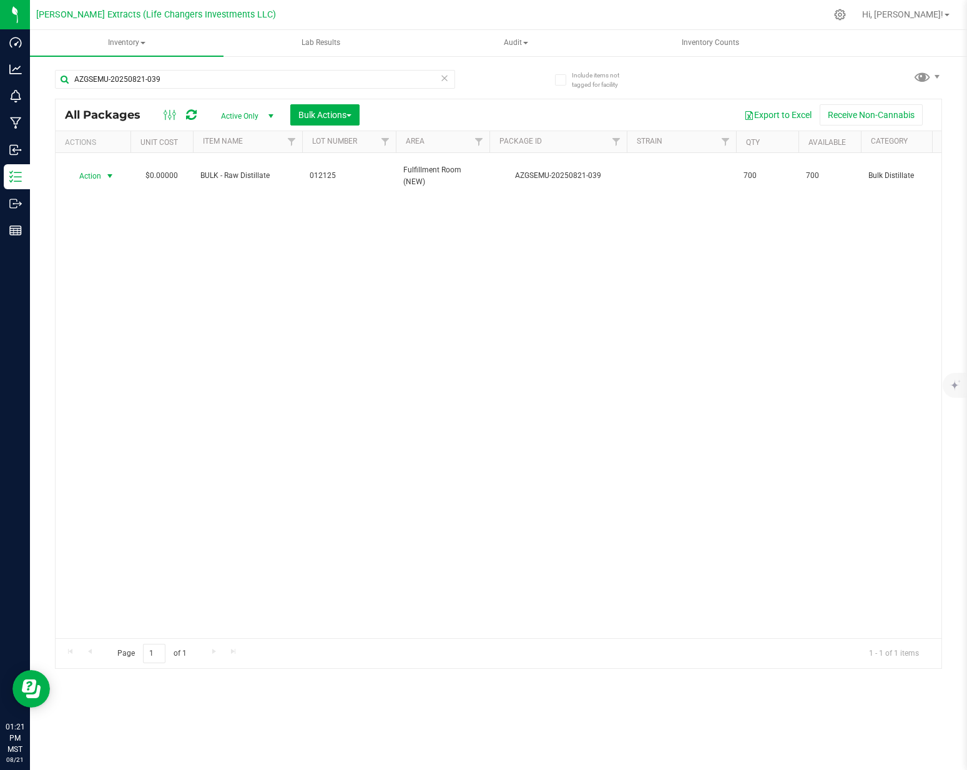
click at [444, 79] on icon at bounding box center [444, 77] width 9 height 15
